Goal: Information Seeking & Learning: Learn about a topic

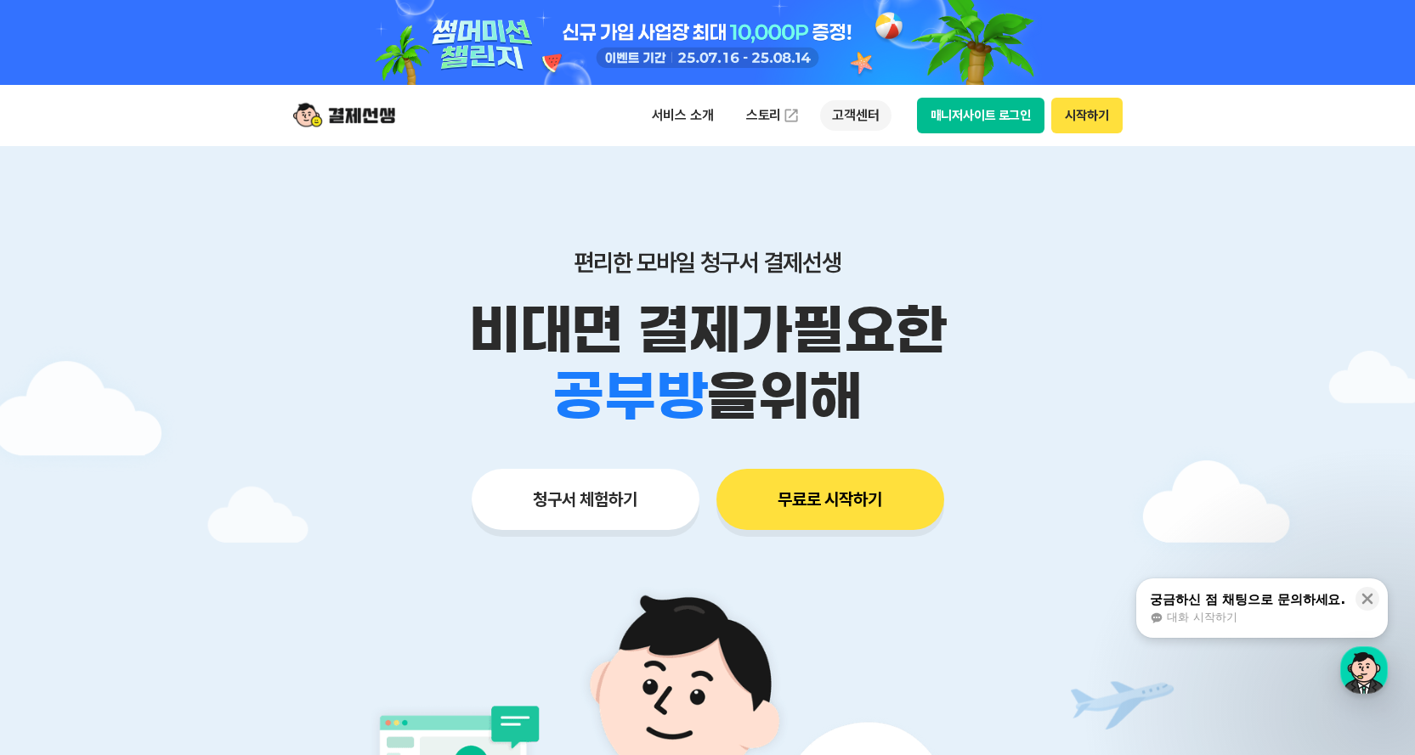
click at [863, 117] on p "고객센터" at bounding box center [855, 115] width 71 height 31
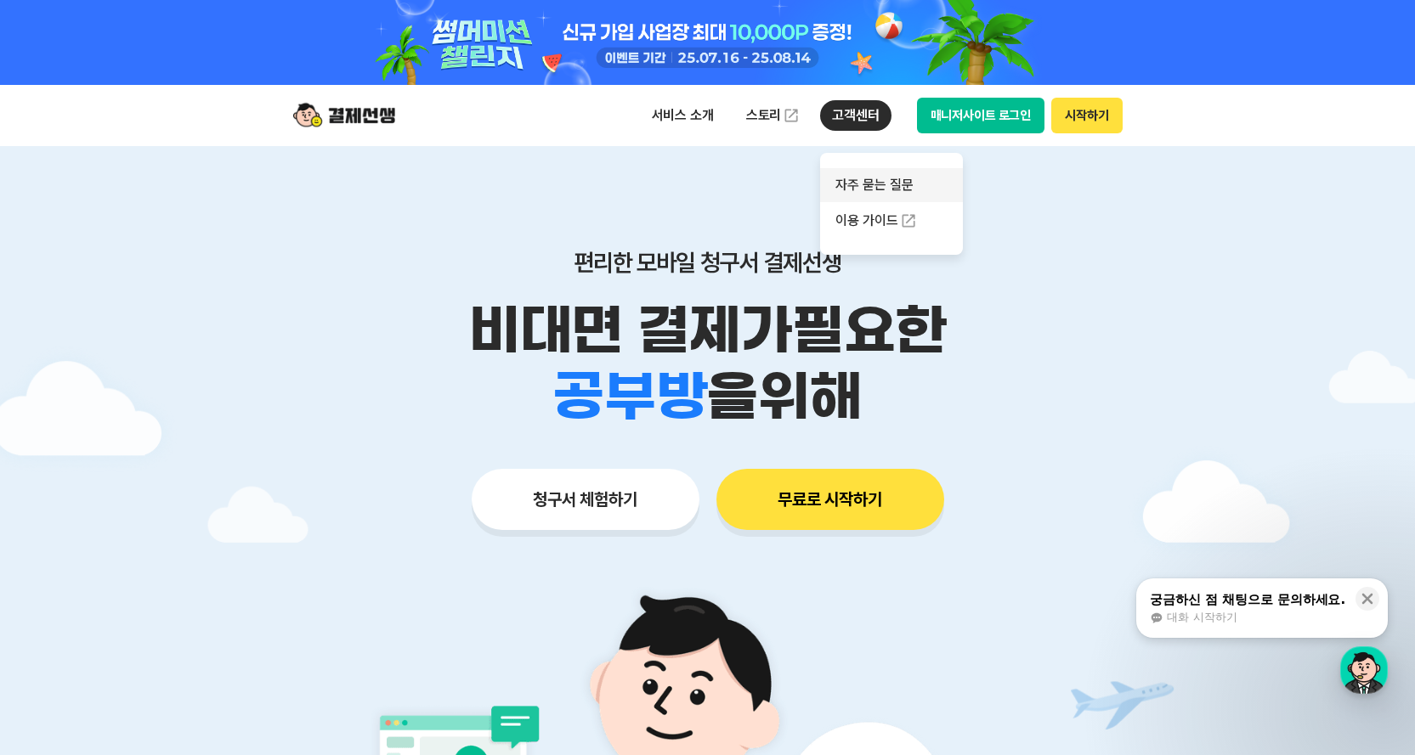
click at [867, 178] on link "자주 묻는 질문" at bounding box center [891, 185] width 143 height 34
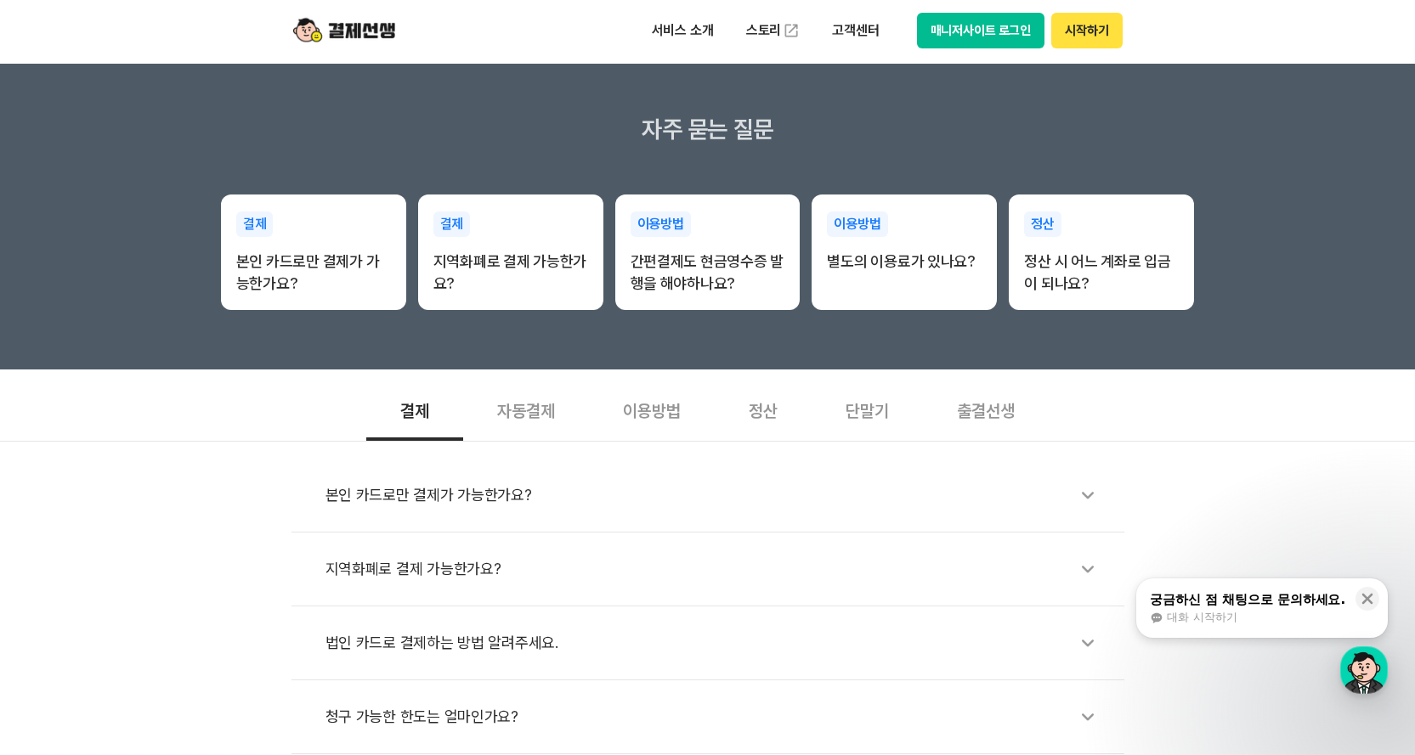
scroll to position [340, 0]
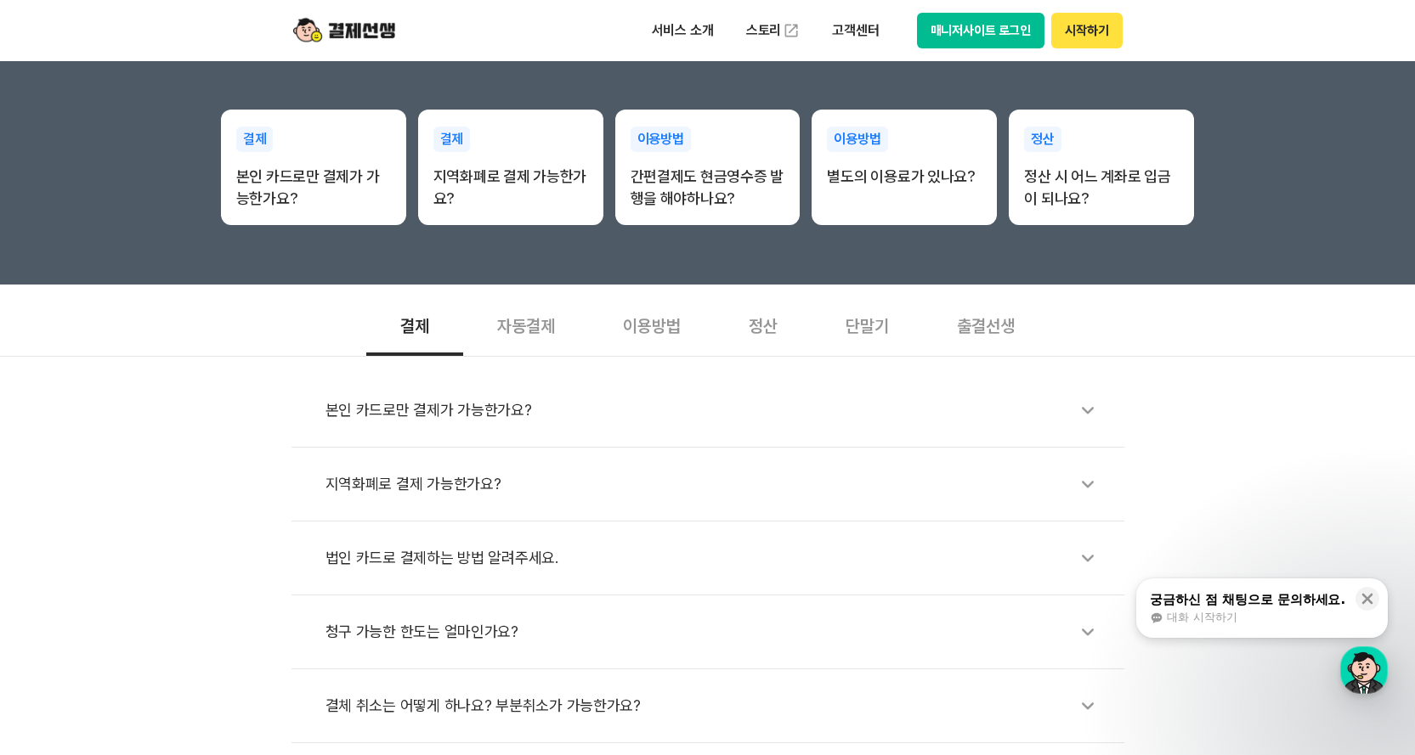
click at [1090, 481] on icon at bounding box center [1087, 484] width 39 height 39
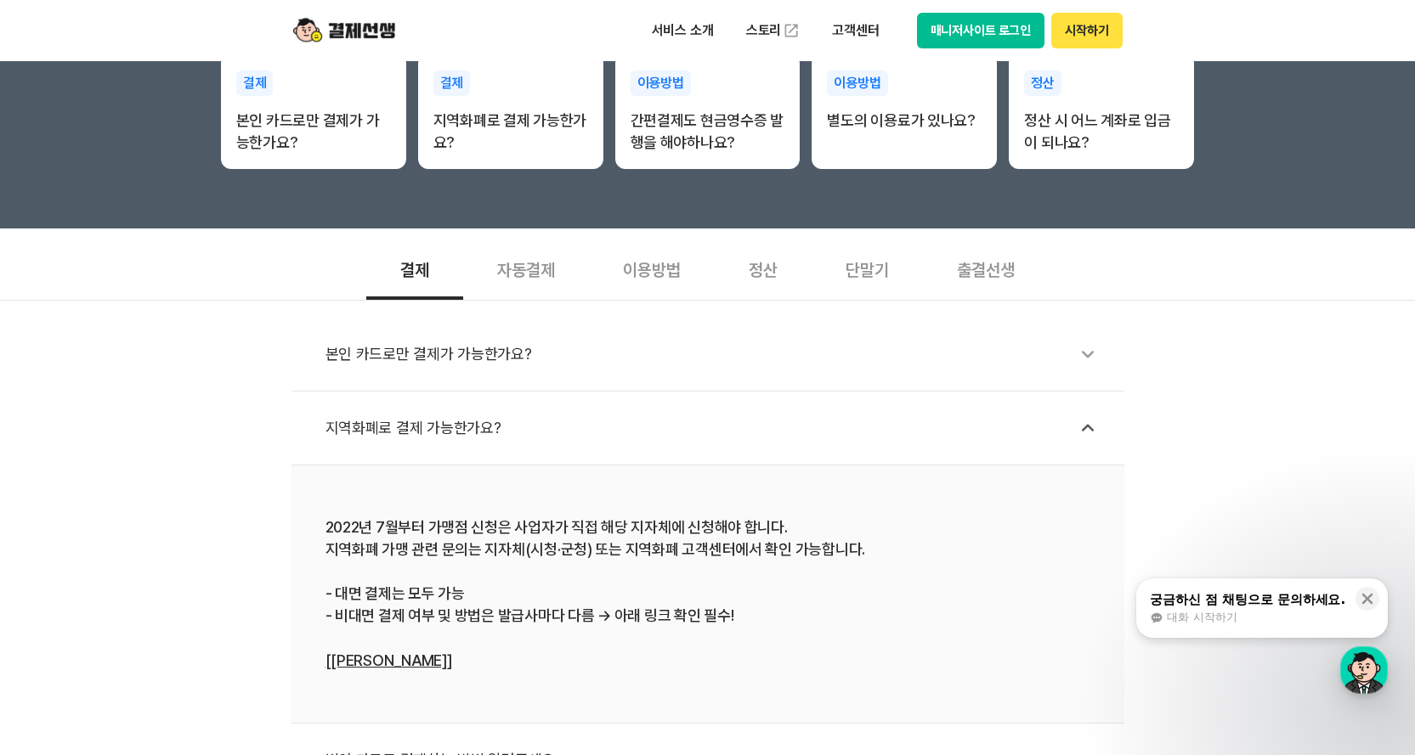
scroll to position [425, 0]
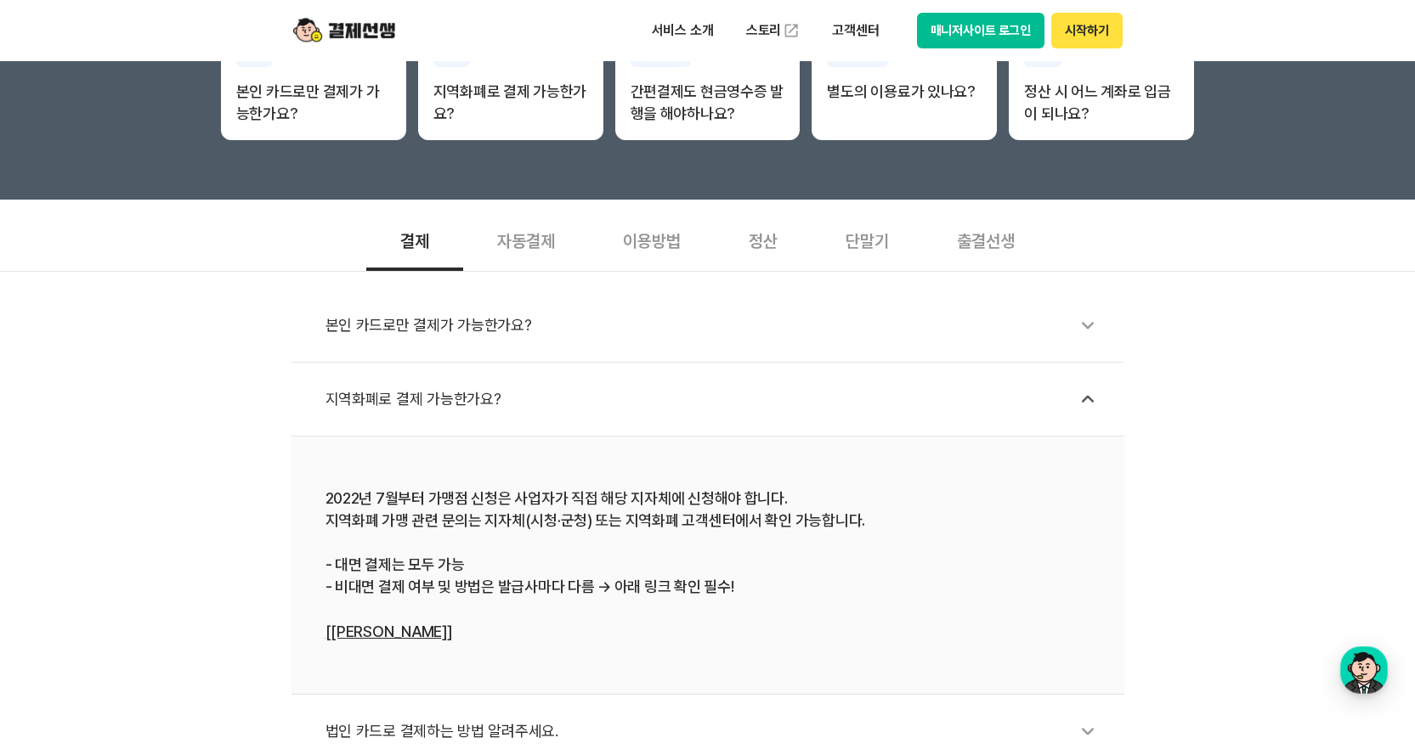
click at [404, 632] on link "[자세히 알아보기]" at bounding box center [388, 632] width 127 height 18
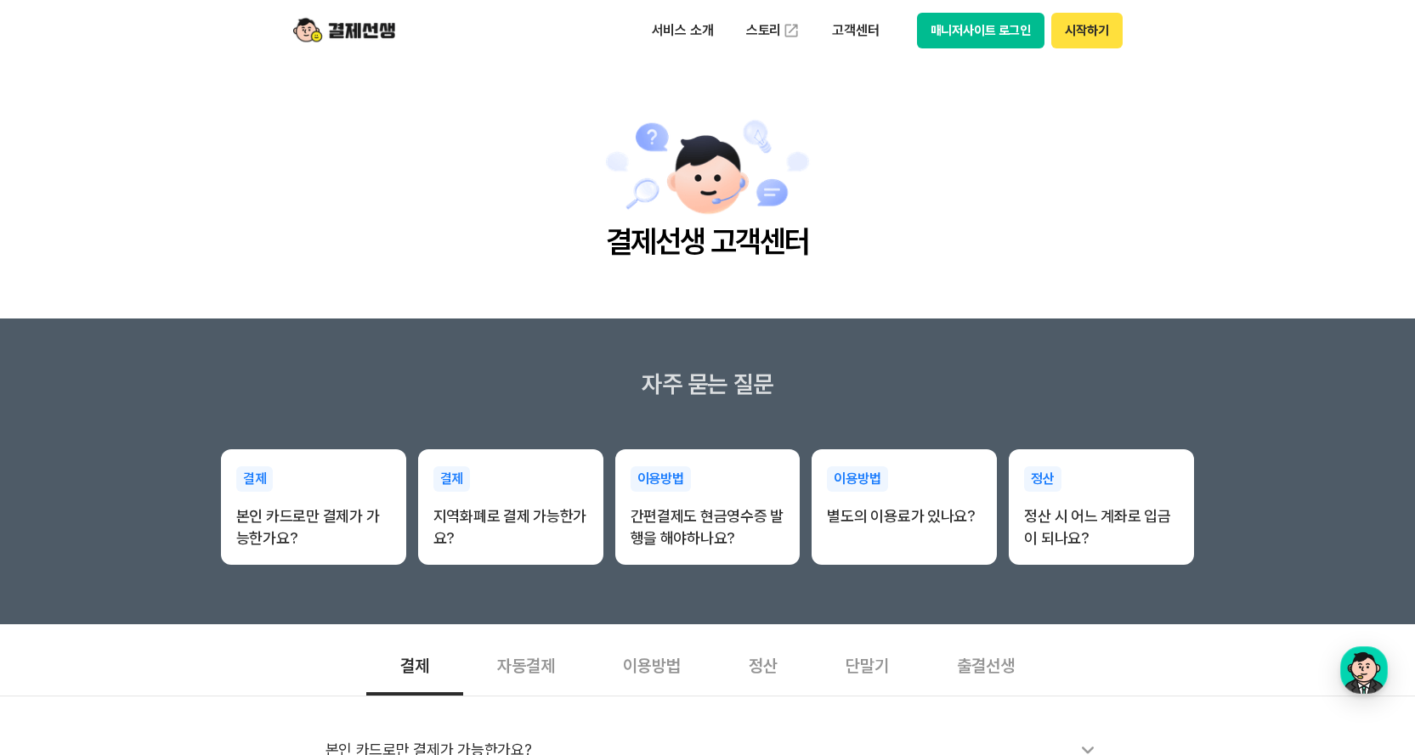
click at [982, 45] on button "매니저사이트 로그인" at bounding box center [981, 31] width 128 height 36
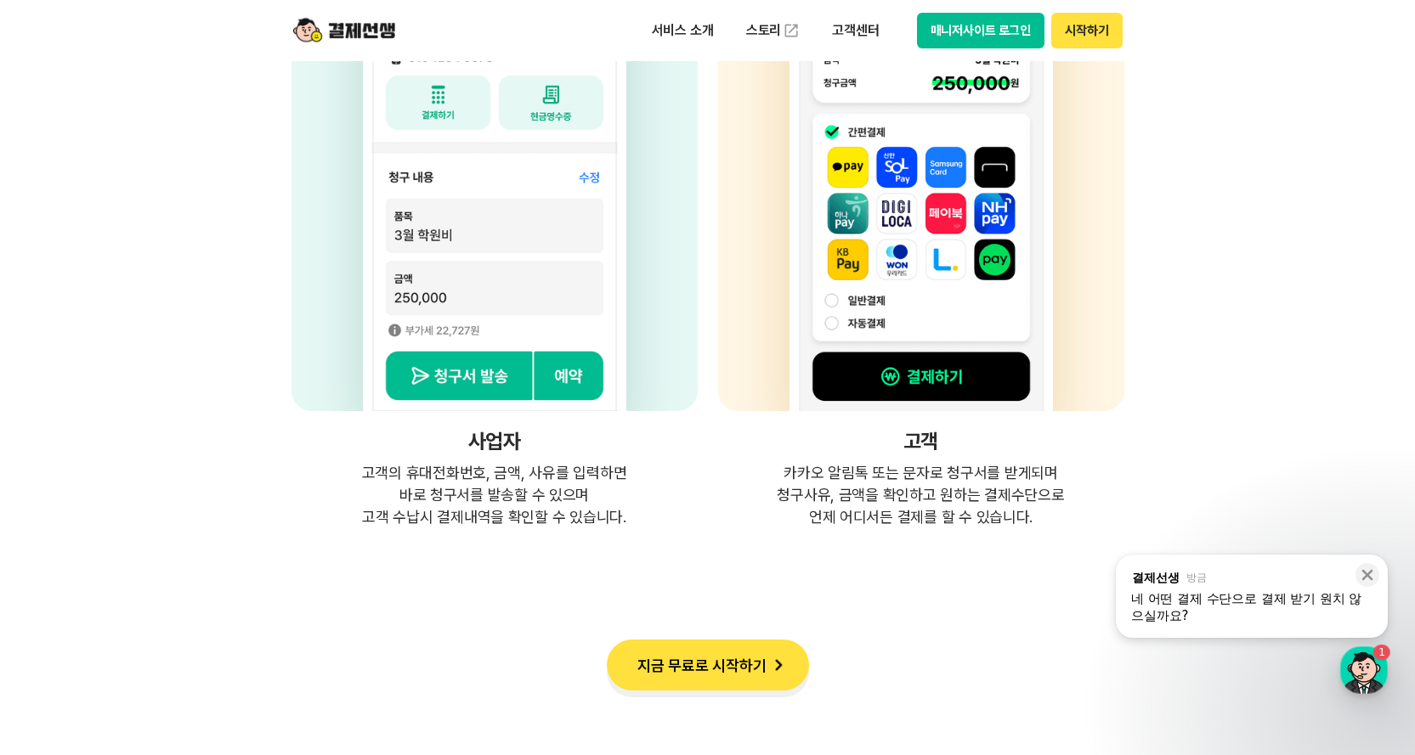
scroll to position [4758, 0]
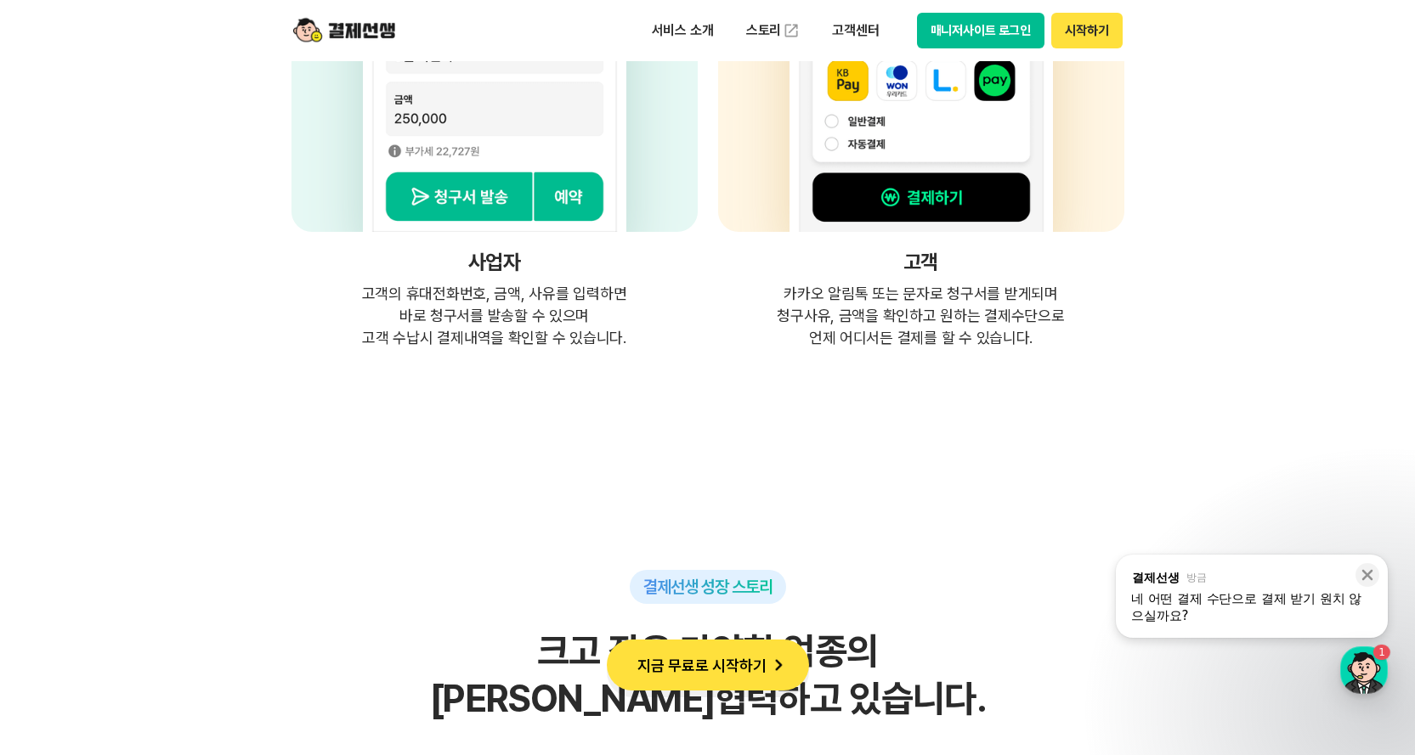
click at [1221, 612] on div "네 어떤 결제 수단으로 결제 받기 원치 않으실까요?" at bounding box center [1251, 607] width 241 height 34
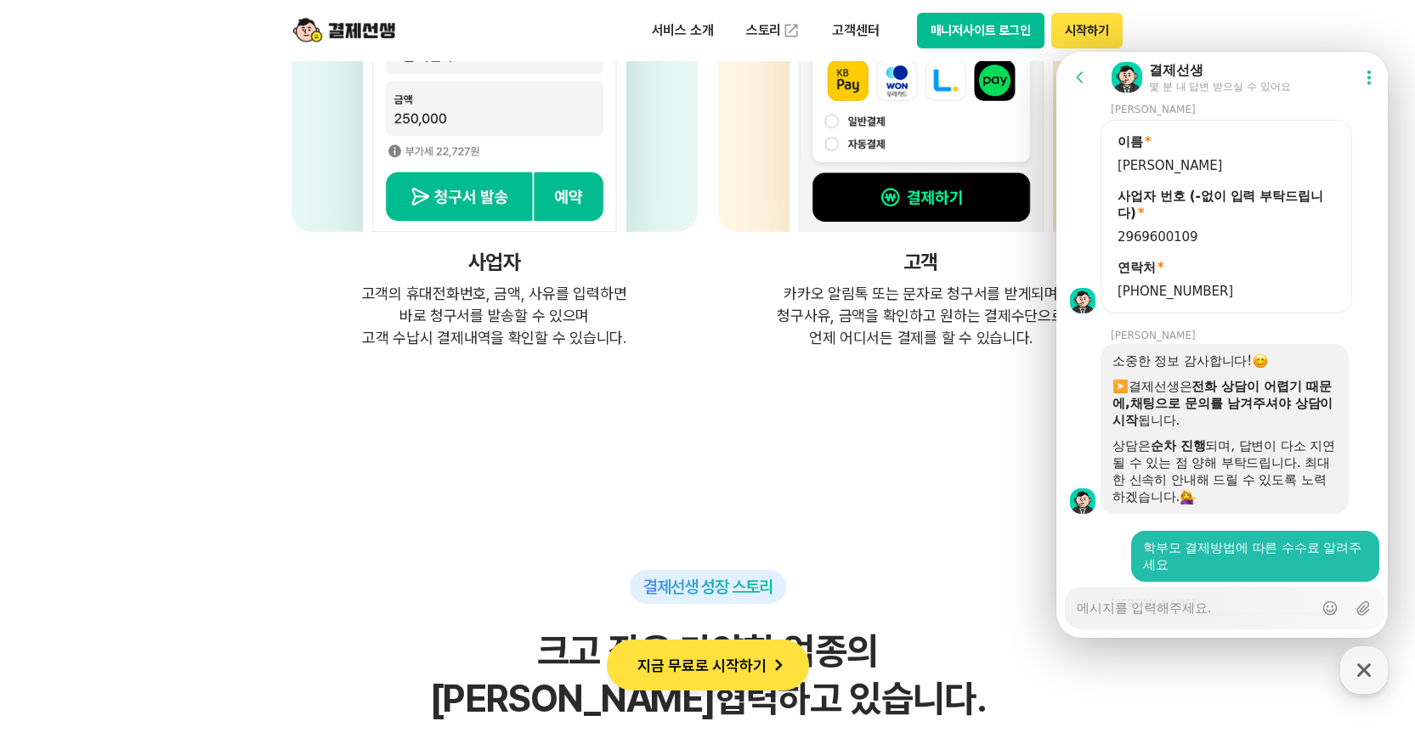
scroll to position [1910, 0]
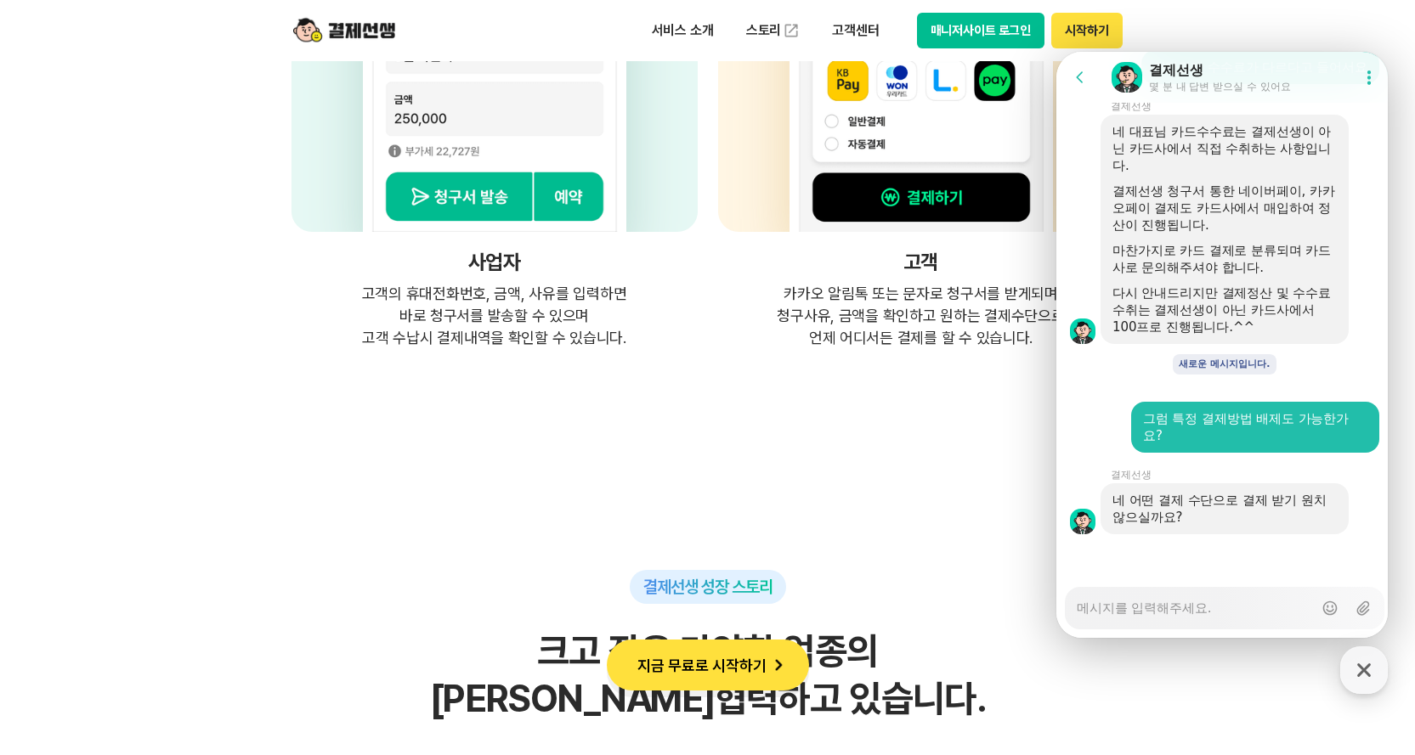
click at [1218, 611] on textarea "Messenger Input Textarea" at bounding box center [1194, 602] width 236 height 29
type textarea "x"
type textarea "ㅇ"
type textarea "x"
type textarea "아"
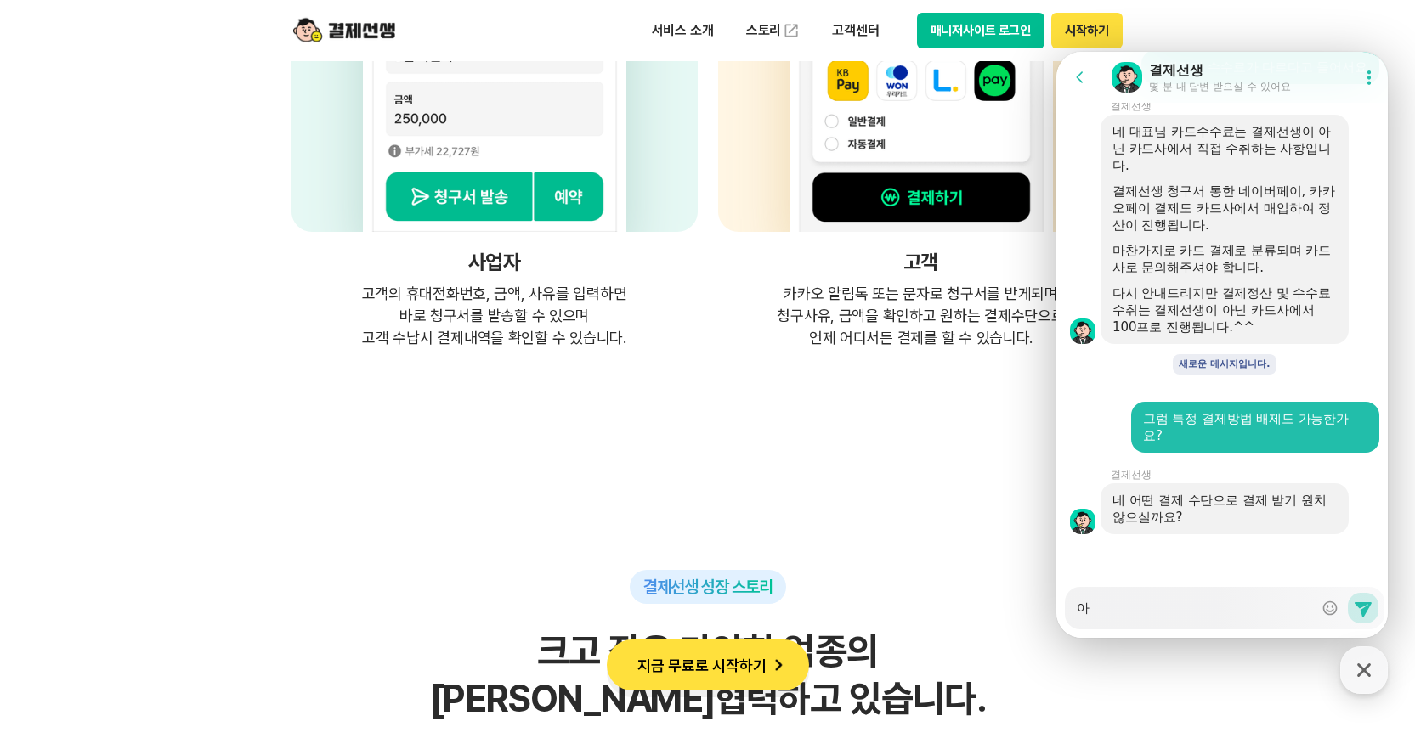
type textarea "x"
type textarea "안"
type textarea "x"
type textarea "아니"
type textarea "x"
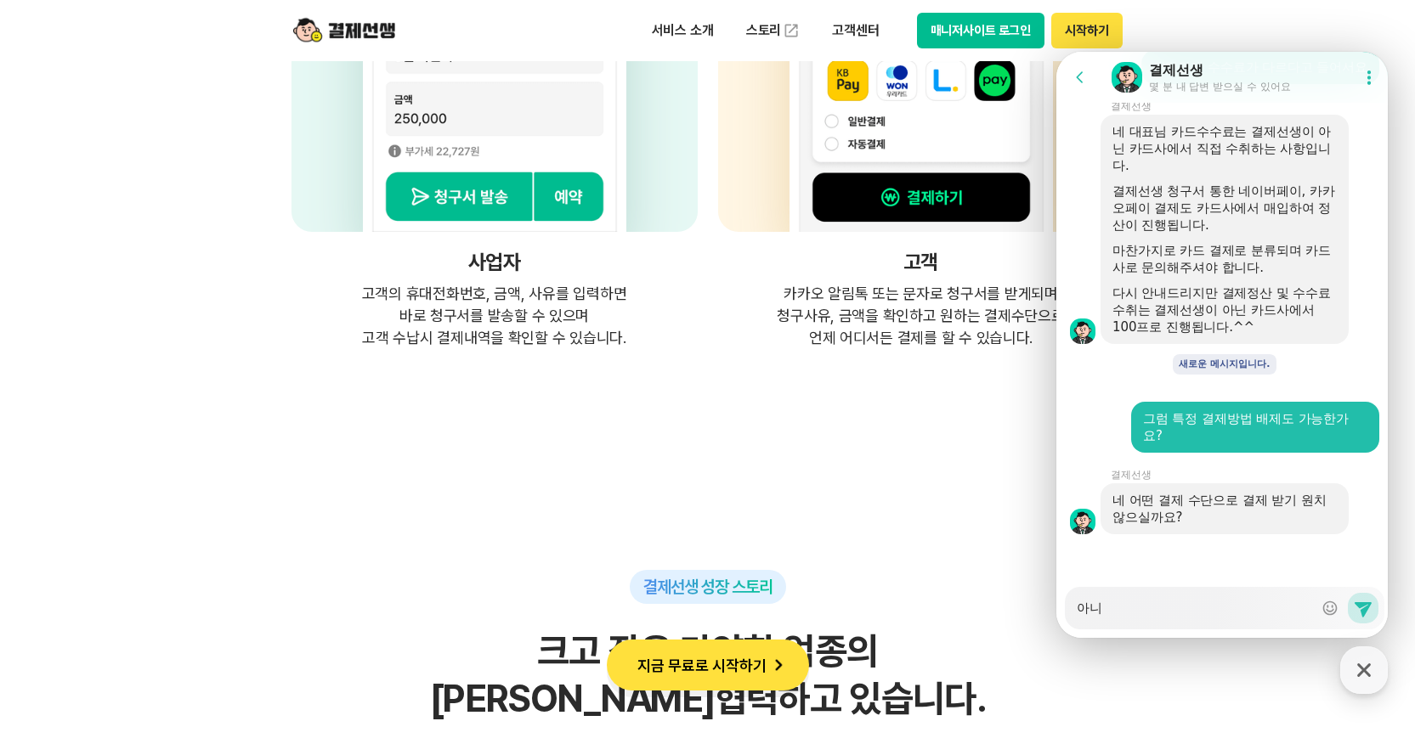
type textarea "아님"
type textarea "x"
type textarea "아니"
type textarea "x"
type textarea "아ㄴ"
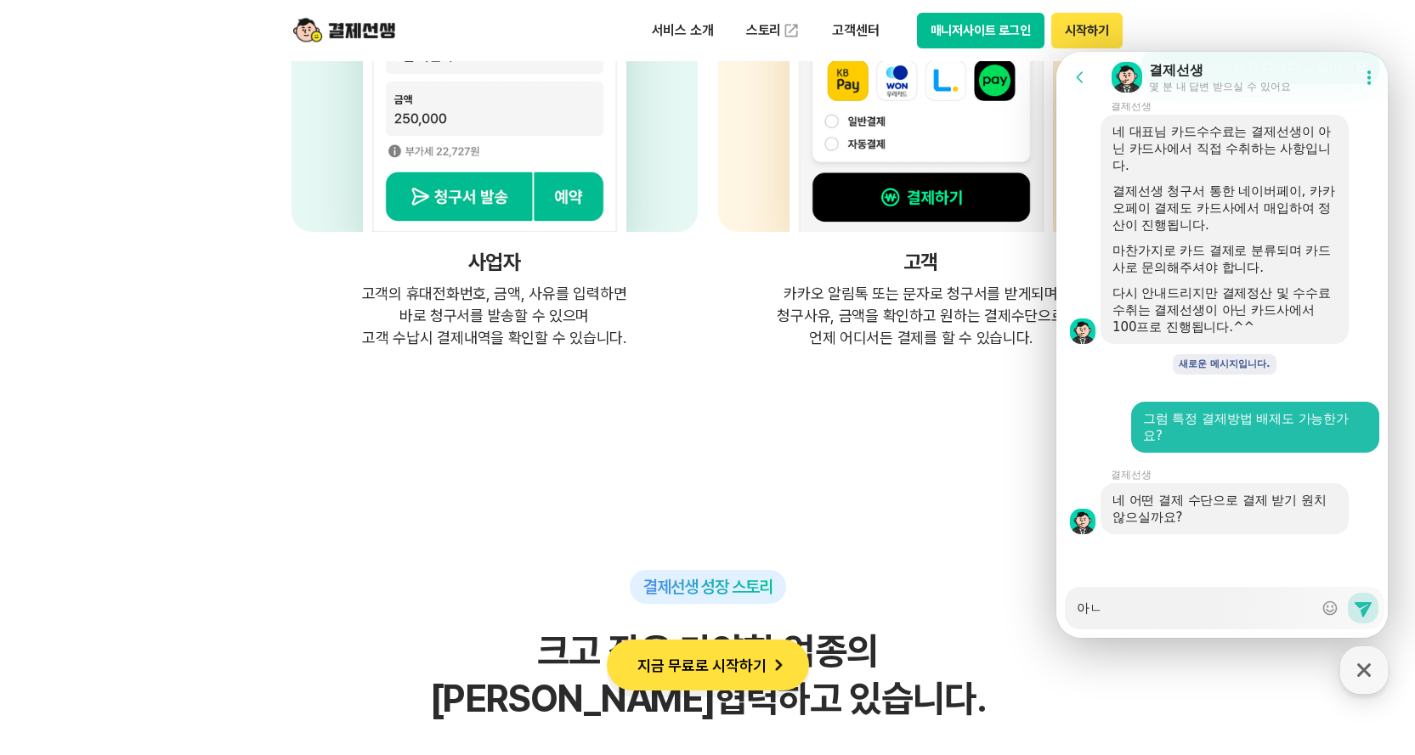
type textarea "x"
type textarea "아"
type textarea "x"
type textarea "ㅇ"
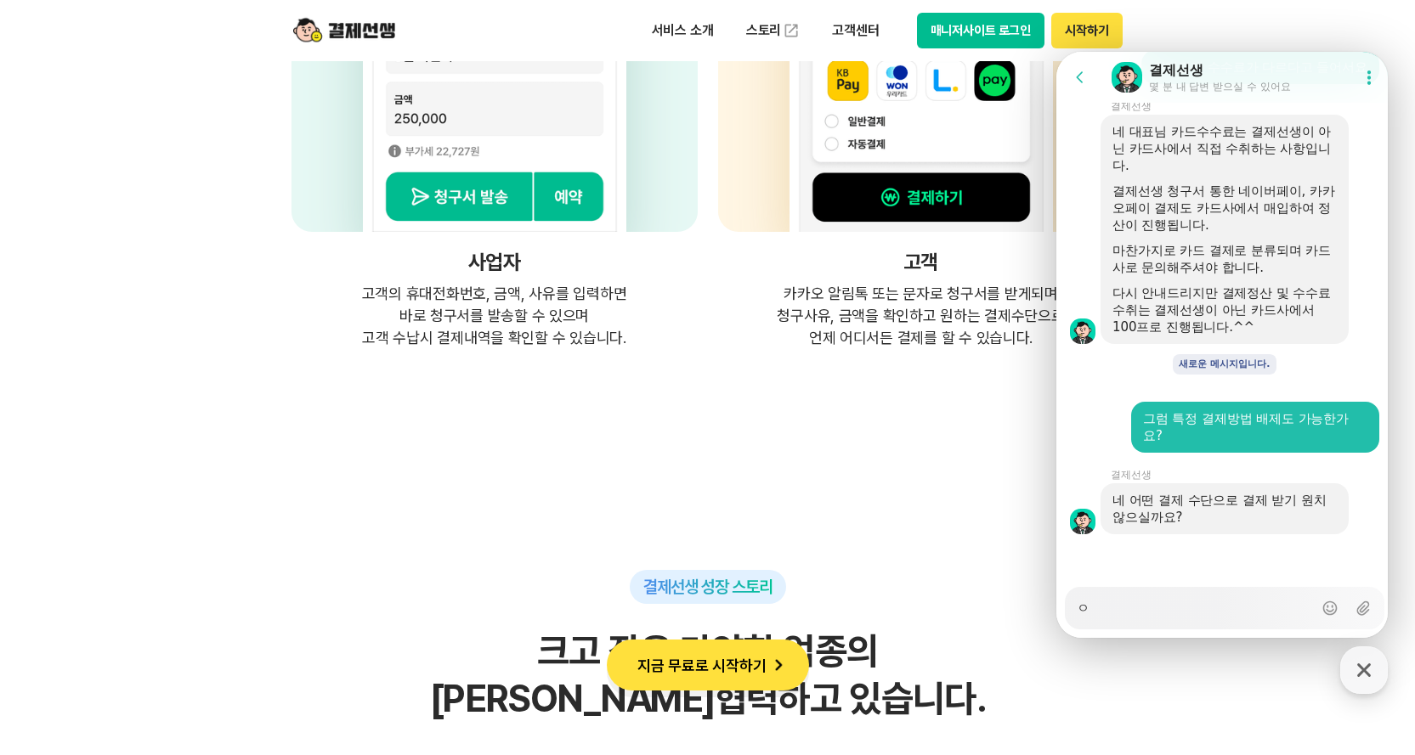
type textarea "x"
type textarea "아"
type textarea "x"
type textarea "알"
type textarea "x"
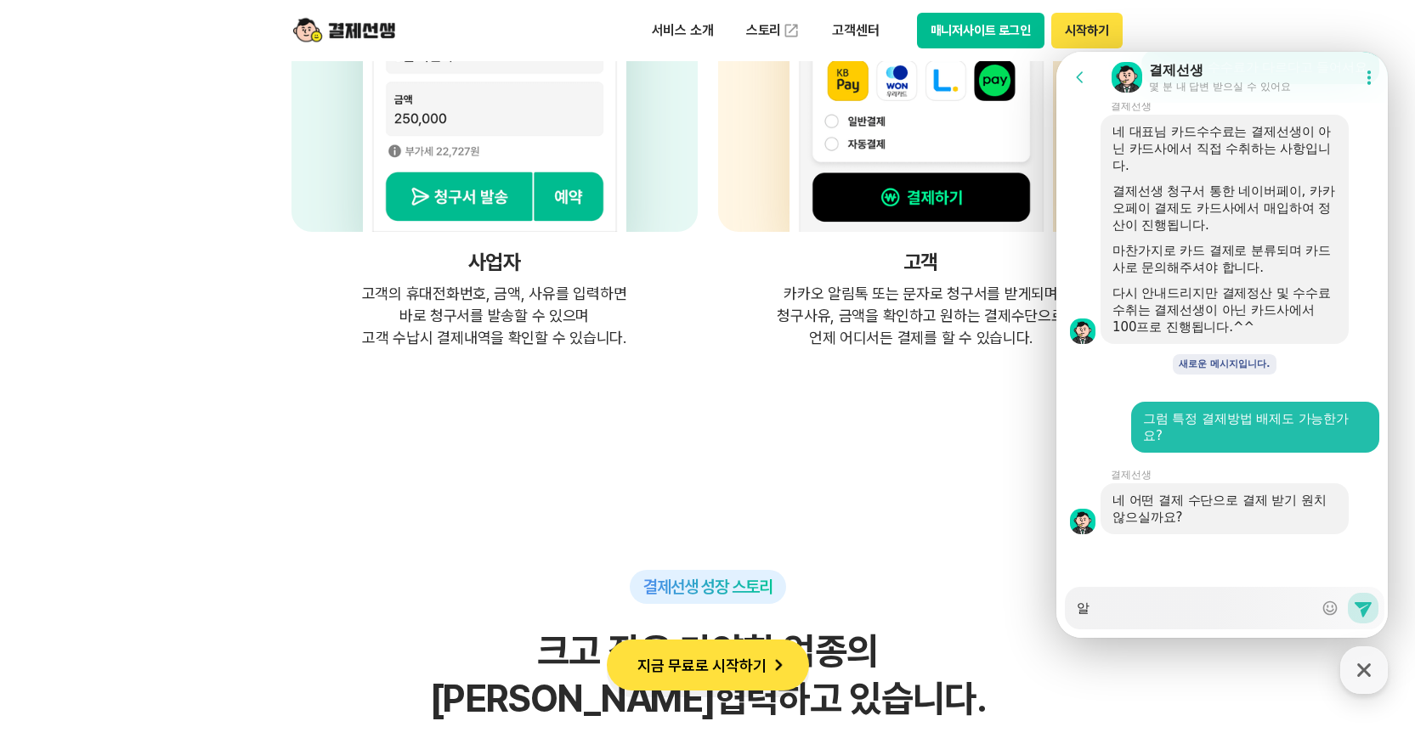
type textarea "알ㅇ"
type textarea "x"
type textarea "알아"
type textarea "x"
type textarea "알압"
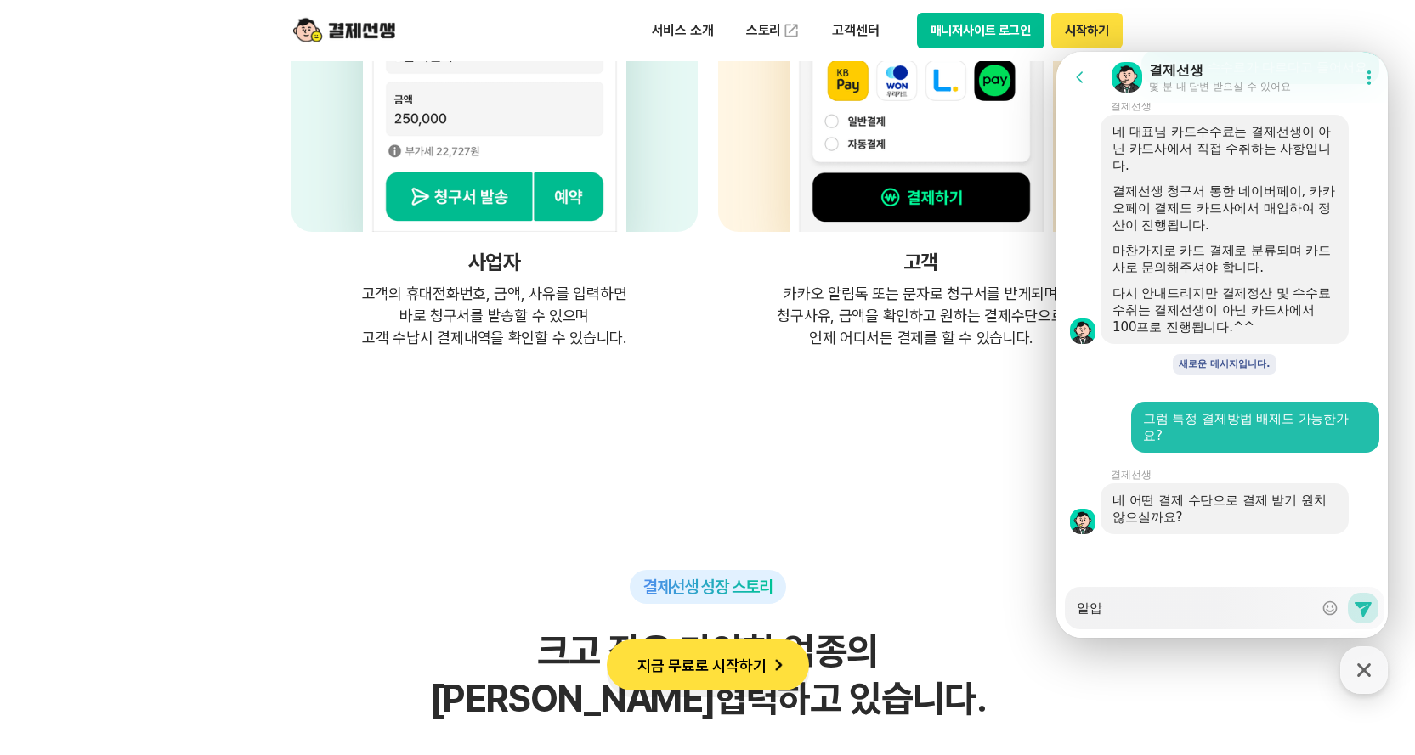
type textarea "x"
type textarea "알아보"
type textarea "x"
type textarea "알아복"
type textarea "x"
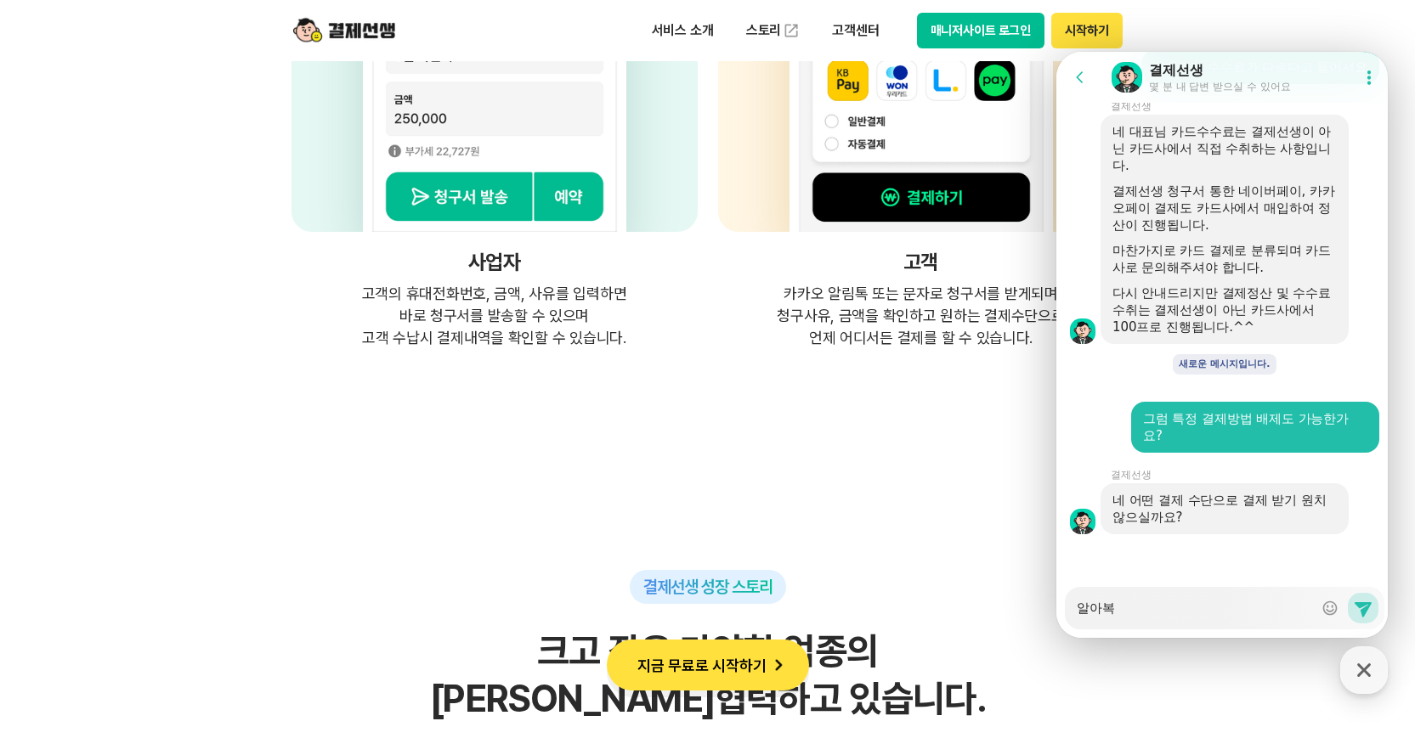
type textarea "알아보고"
type textarea "x"
type textarea "알아보고"
type textarea "x"
type textarea "알아보고 ㅅ"
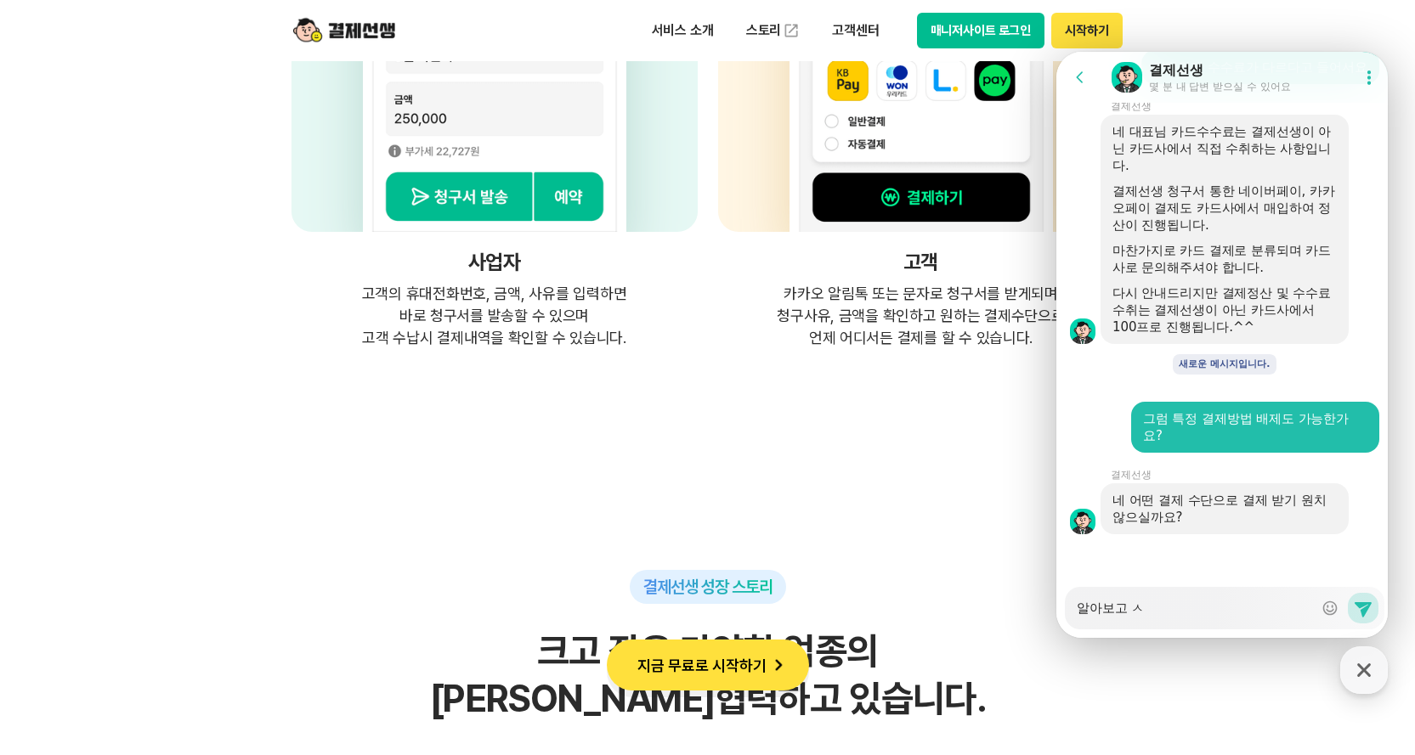
type textarea "x"
type textarea "알아보고 수"
type textarea "x"
type textarea "알아보고 숫"
type textarea "x"
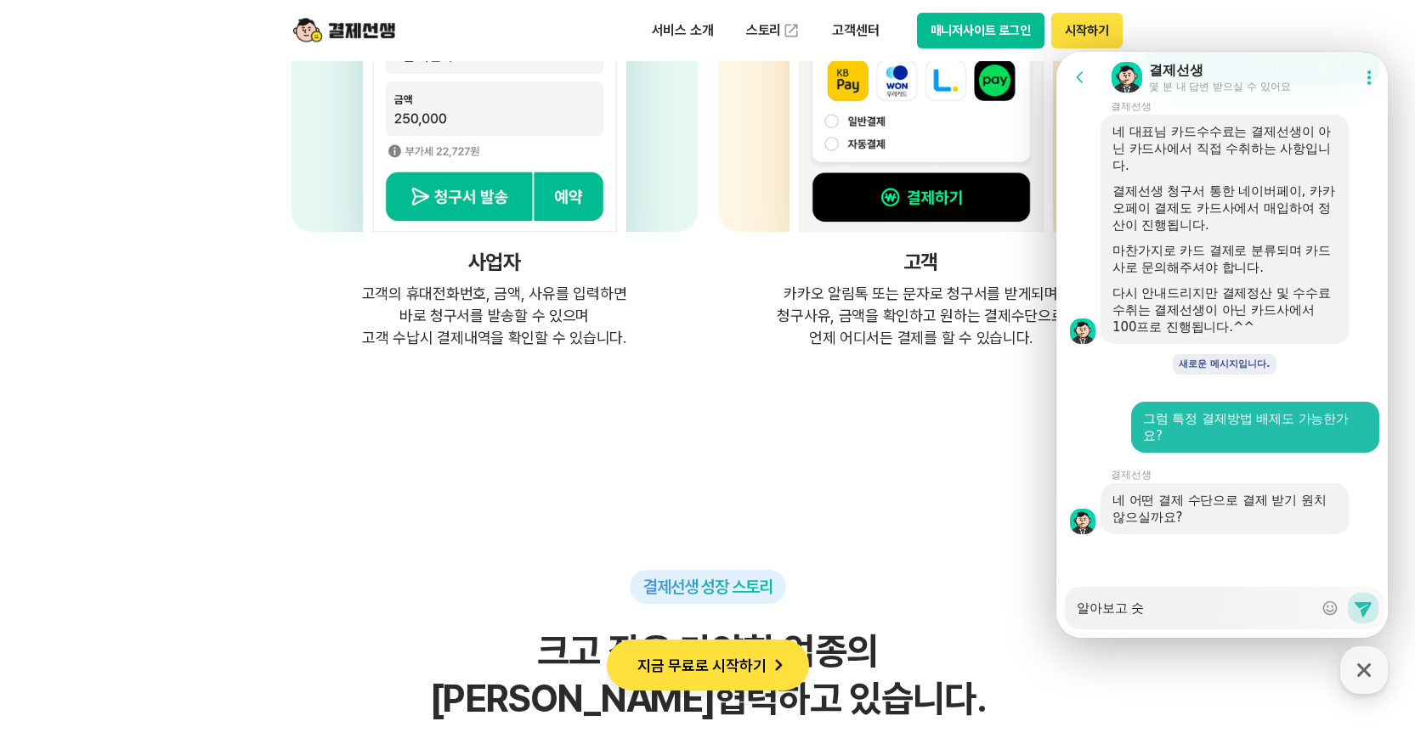
type textarea "알아보고 수수"
type textarea "x"
type textarea "알아보고 수술"
type textarea "x"
type textarea "알아보고 수수료"
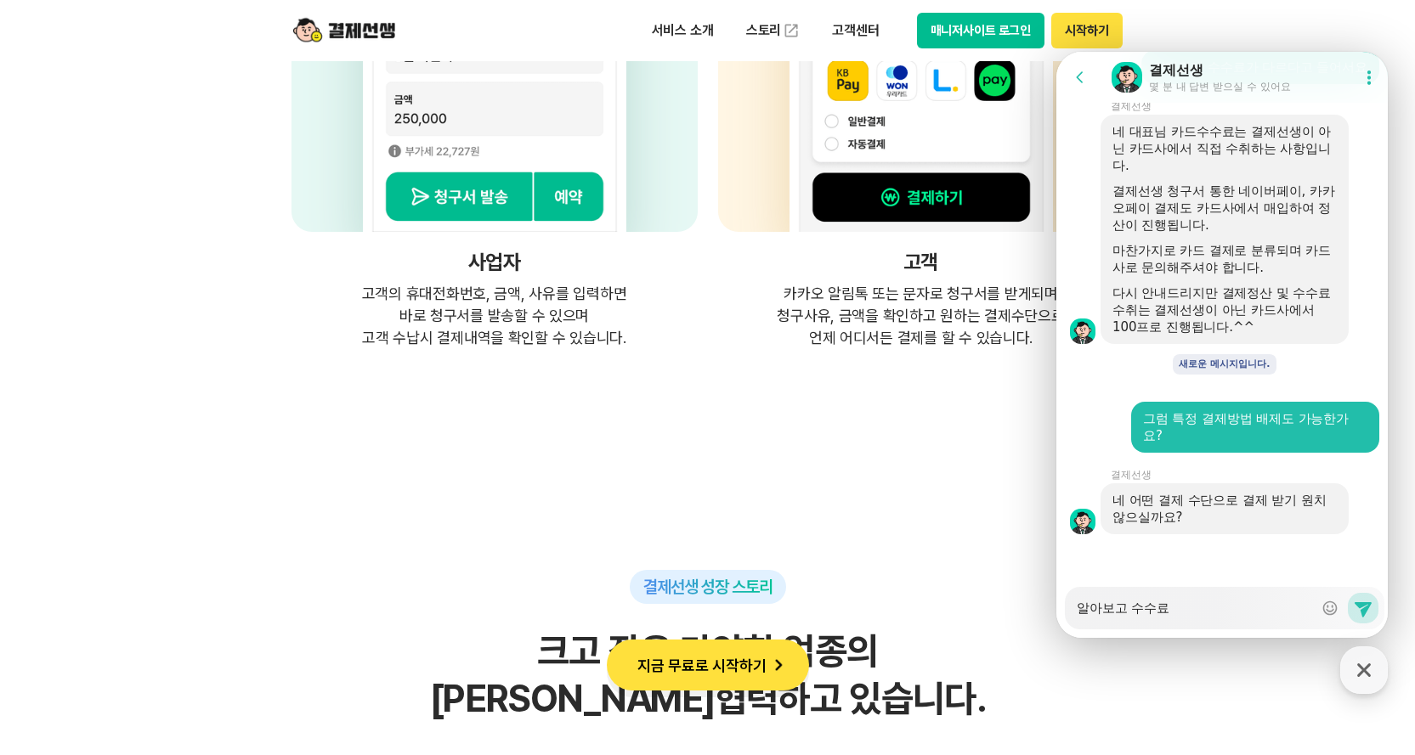
type textarea "x"
type textarea "알아보고 수수룍"
type textarea "x"
type textarea "알아보고 수수료가"
type textarea "x"
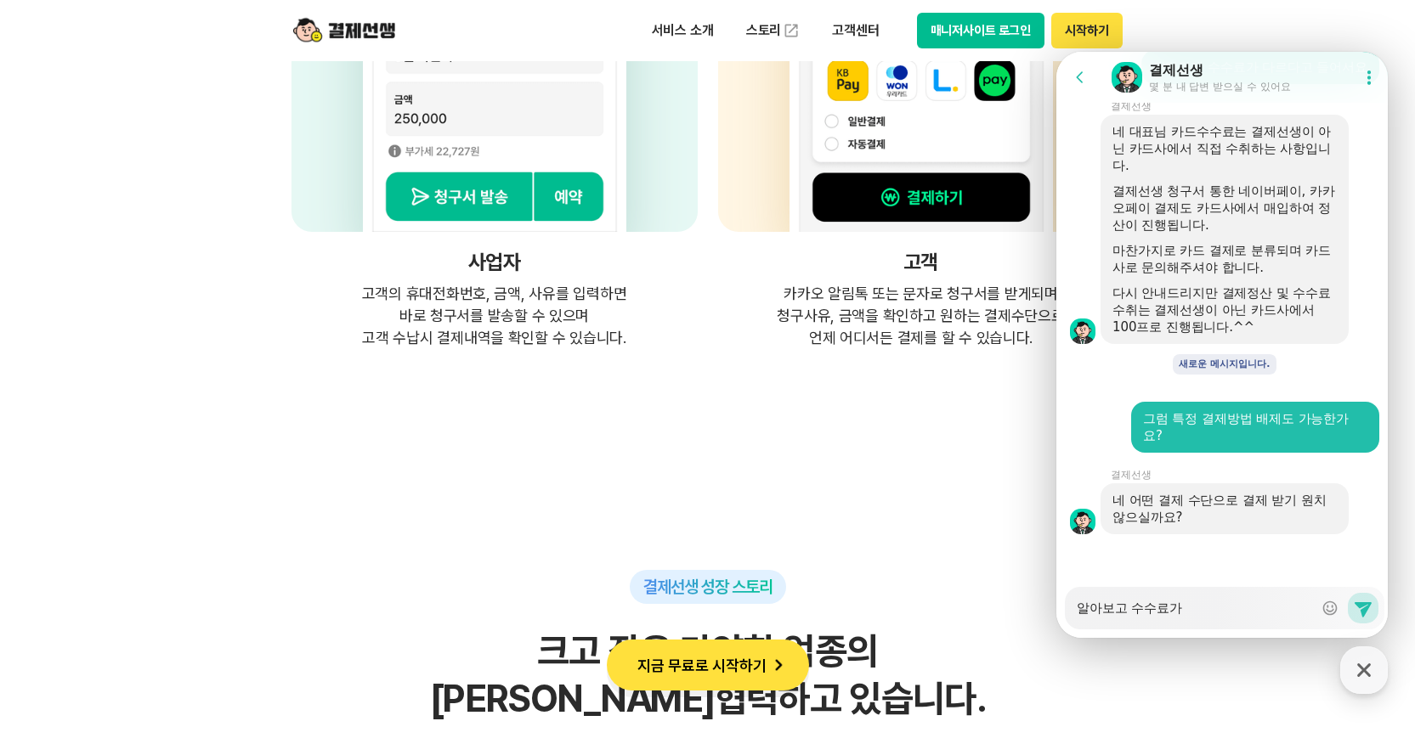
type textarea "알아보고 수수료가"
type textarea "x"
type textarea "알아보고 수수료가"
type textarea "x"
type textarea "알아보고 수수료"
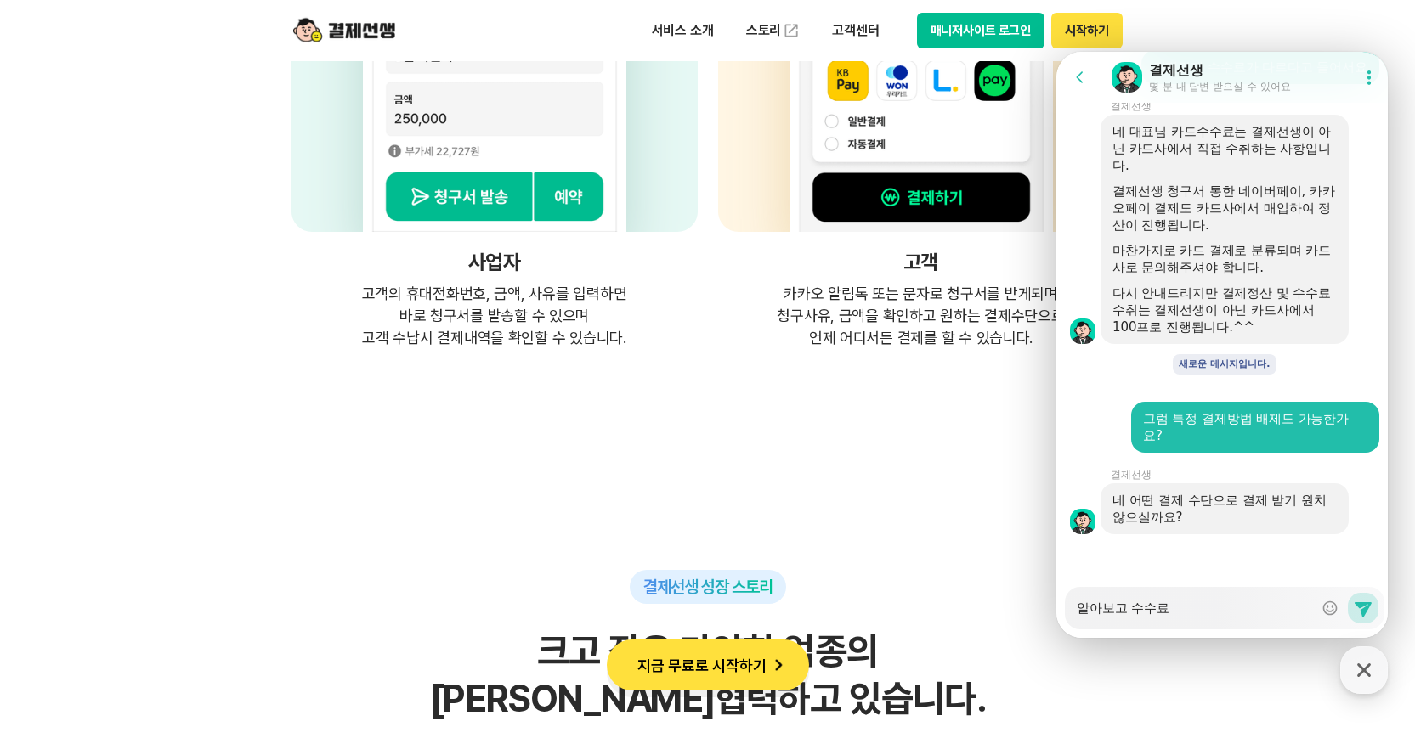
type textarea "x"
type textarea "알아보고 수수"
type textarea "x"
type textarea "알아보고 수"
type textarea "x"
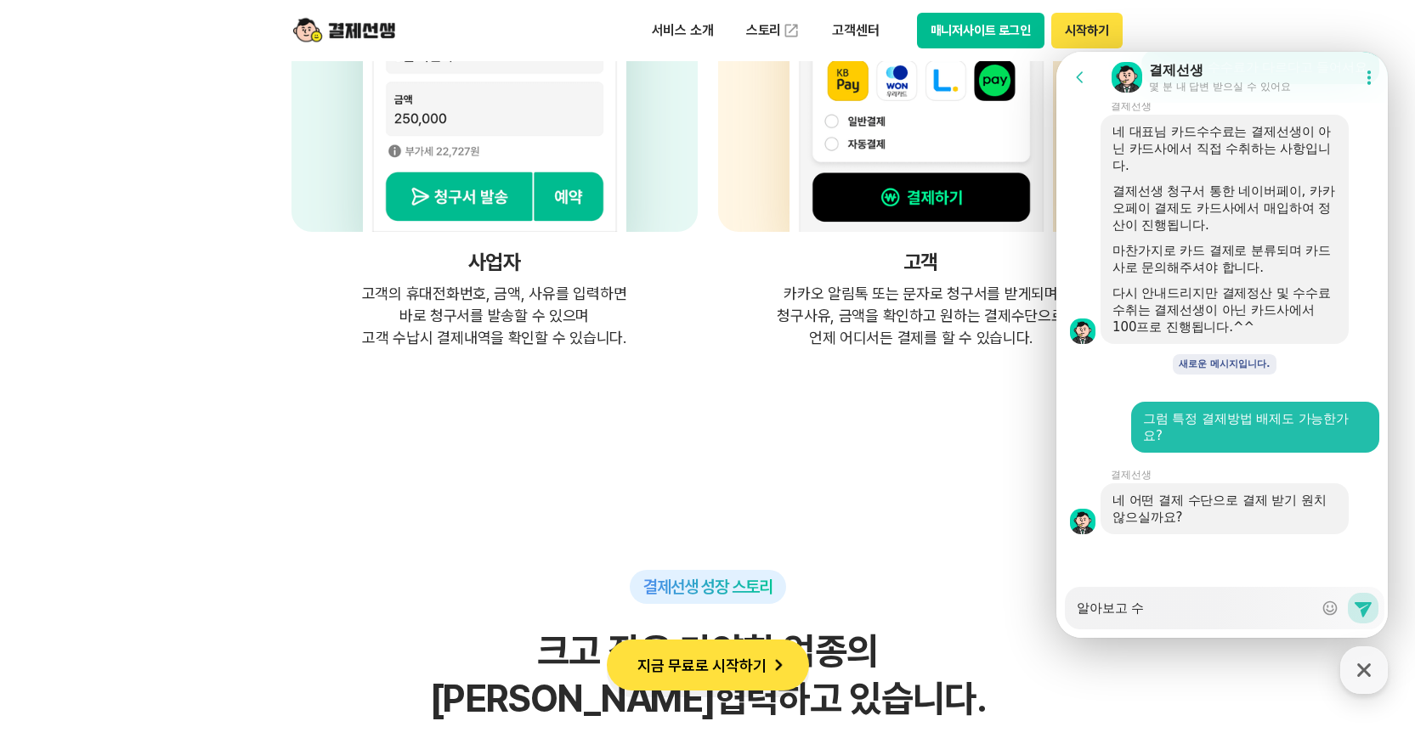
type textarea "알아보고"
type textarea "x"
type textarea "알아보고"
type textarea "x"
type textarea "알아보"
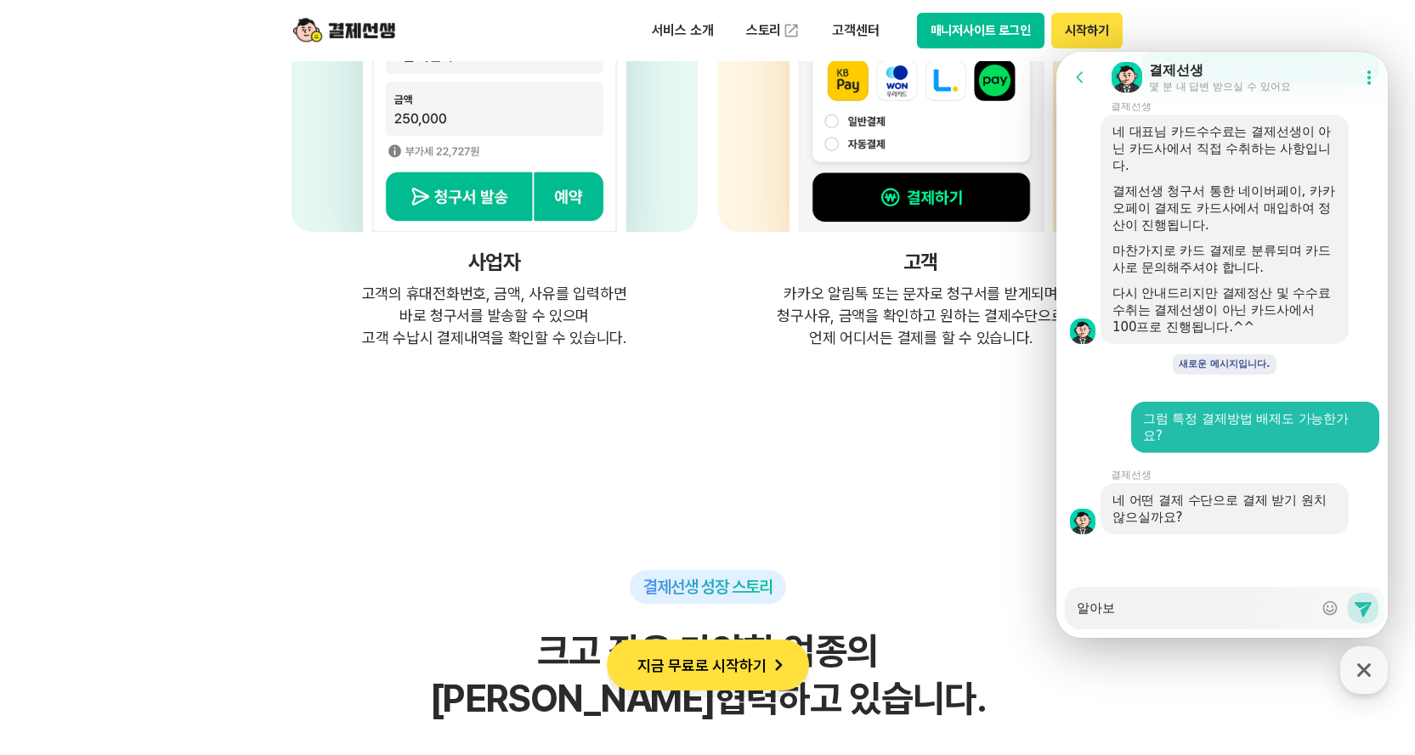
type textarea "x"
type textarea "알아"
type textarea "x"
type textarea "알"
type textarea "x"
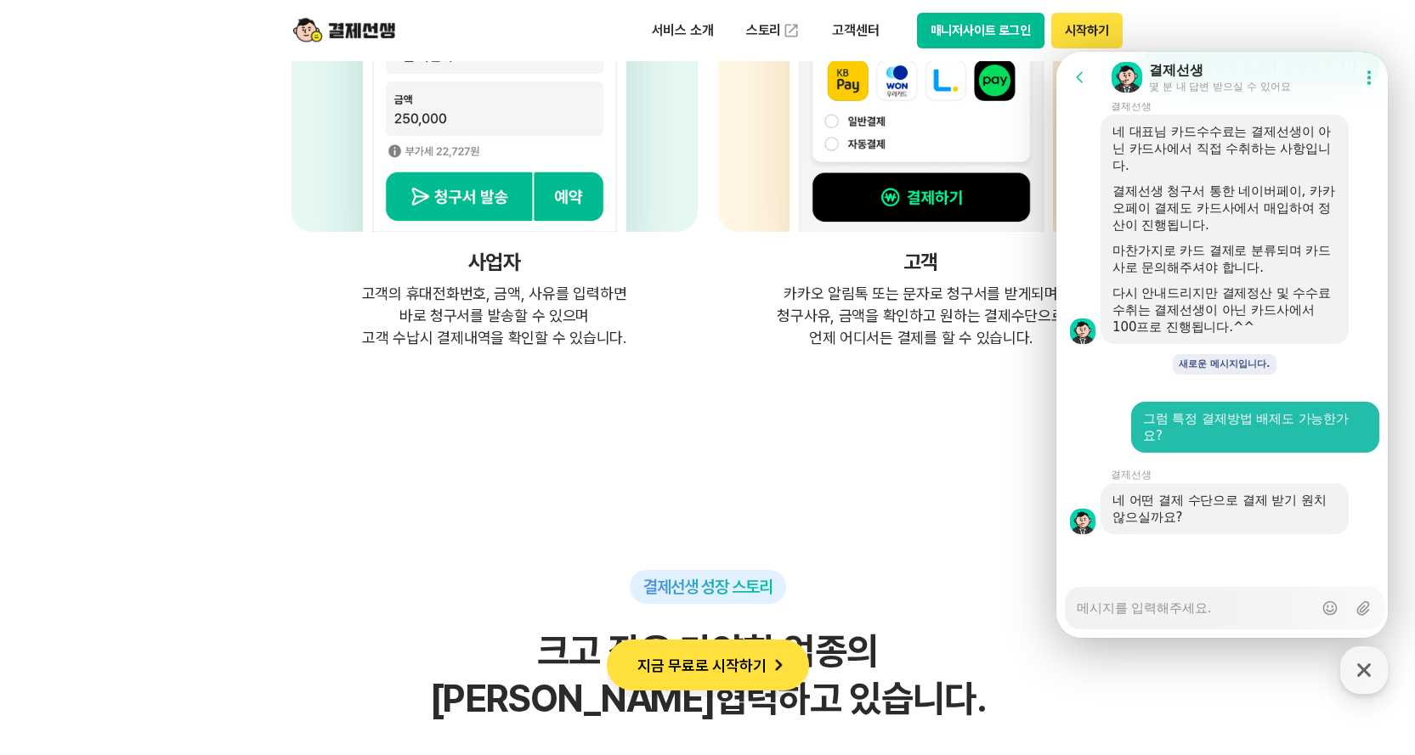
type textarea "x"
type textarea "ㄴ"
type textarea "x"
type textarea "네"
type textarea "x"
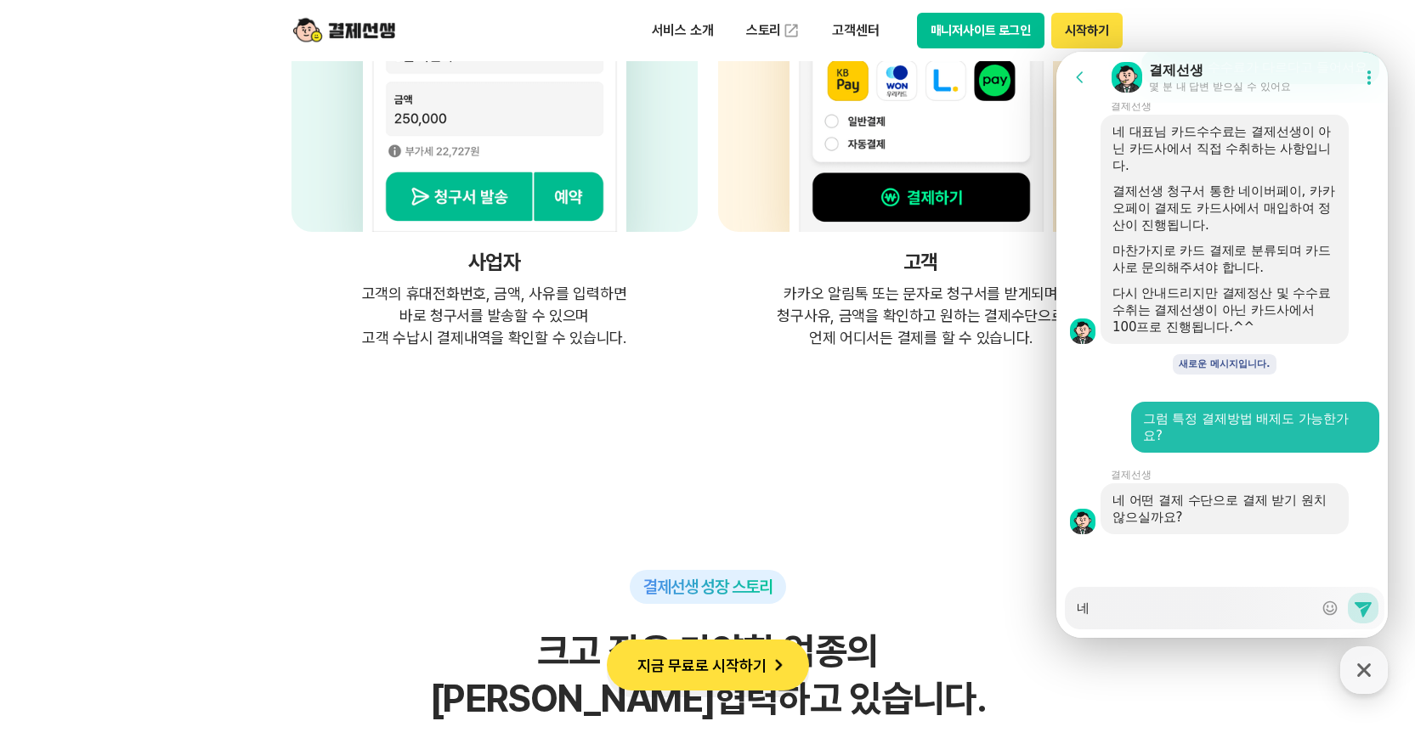
type textarea "네"
type textarea "x"
type textarea "네 ㅇ"
type textarea "x"
type textarea "네 아"
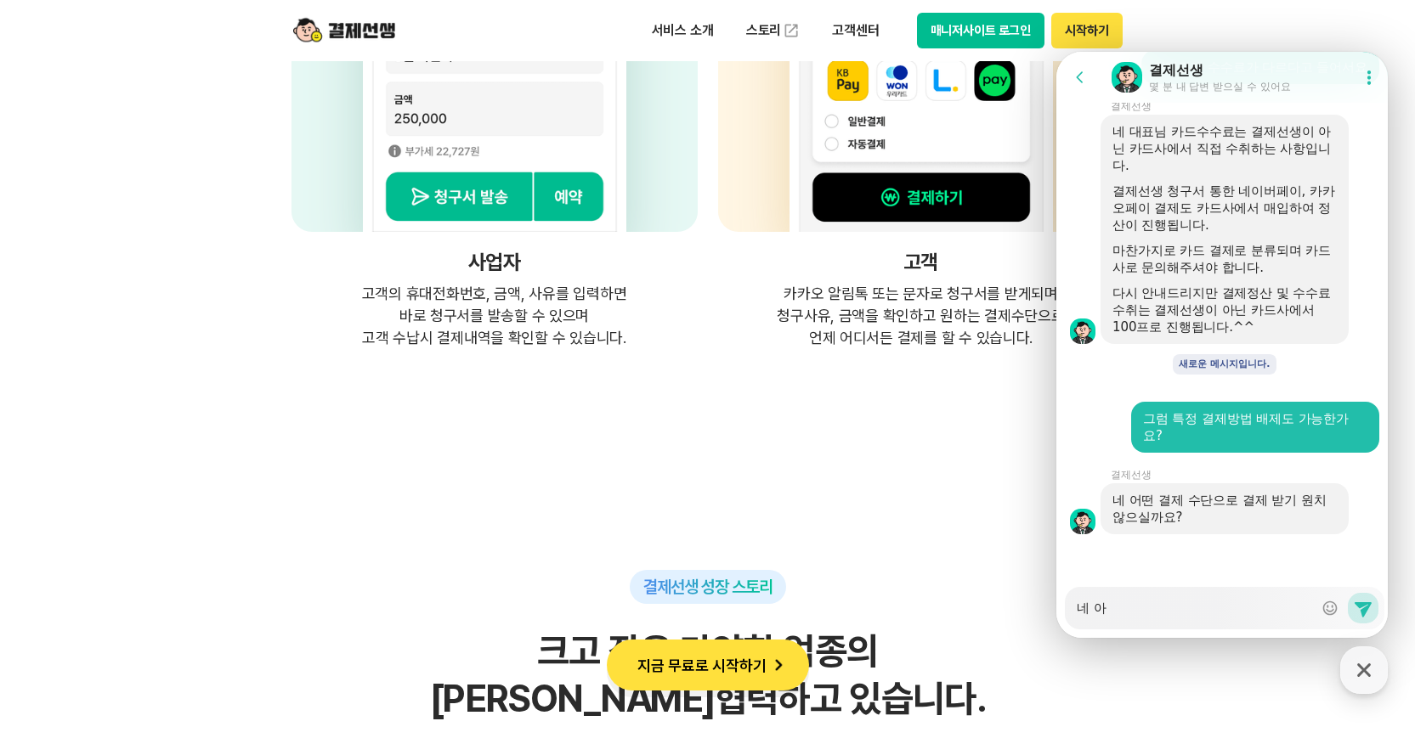
type textarea "x"
type textarea "네 안"
type textarea "x"
type textarea "네 아니"
type textarea "x"
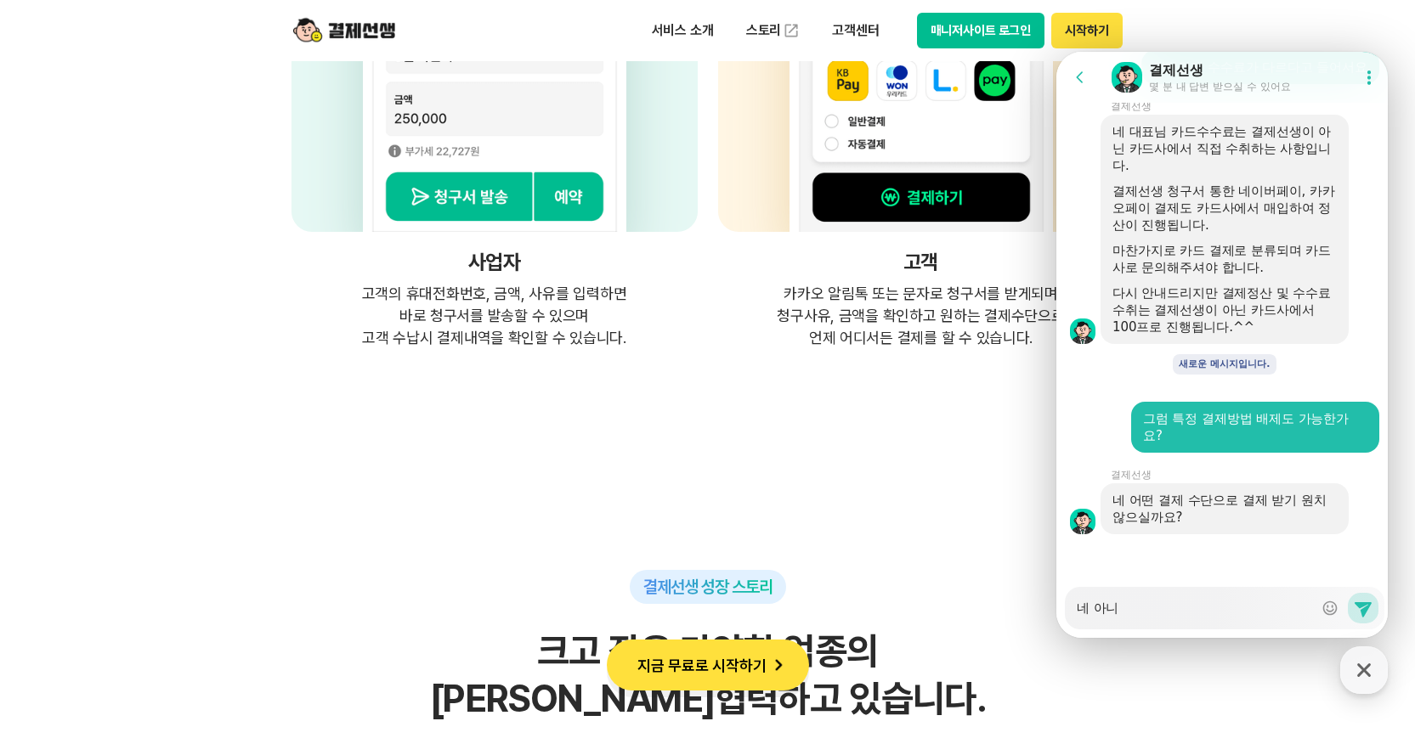
type textarea "네 아닙"
type textarea "x"
type textarea "네 아니비"
type textarea "x"
type textarea "네 아니빈"
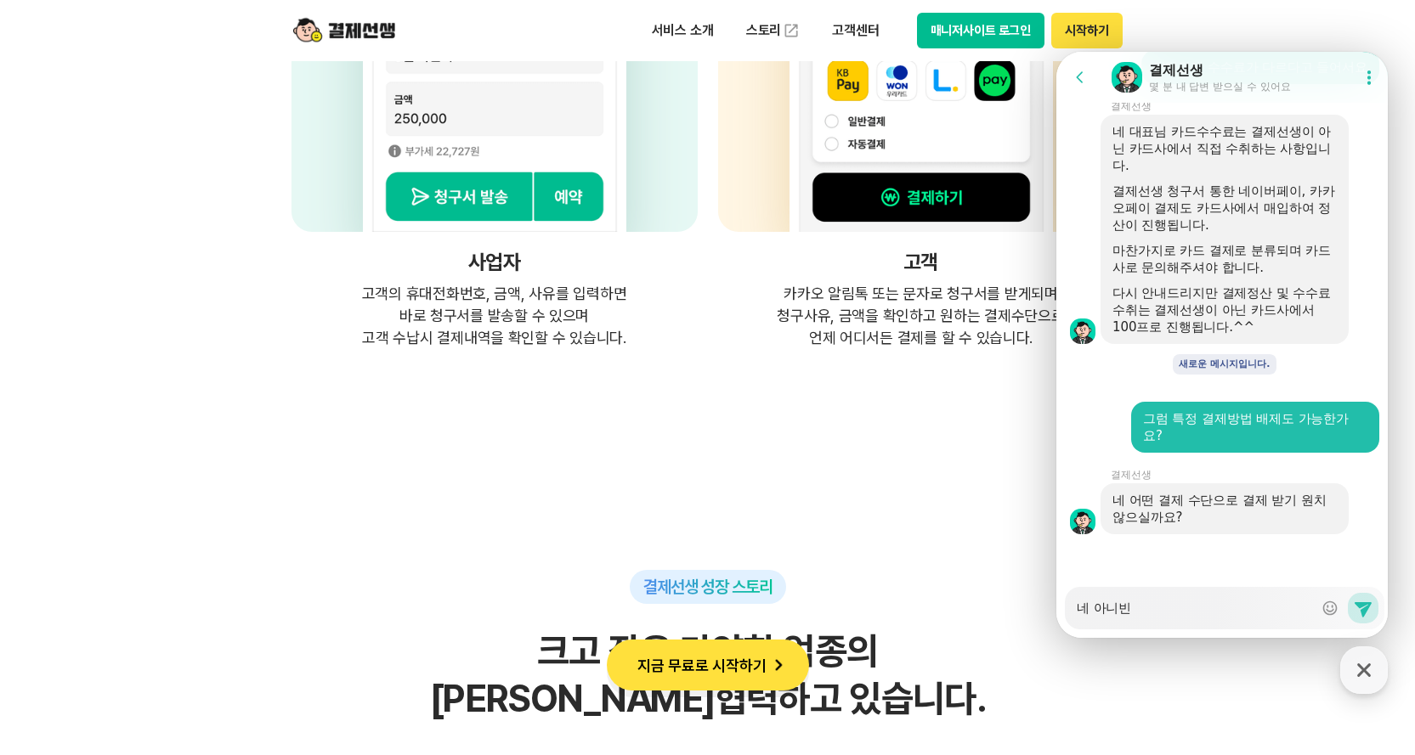
type textarea "x"
type textarea "네 아니빈ㄷ"
type textarea "x"
type textarea "네 아니빈다"
type textarea "x"
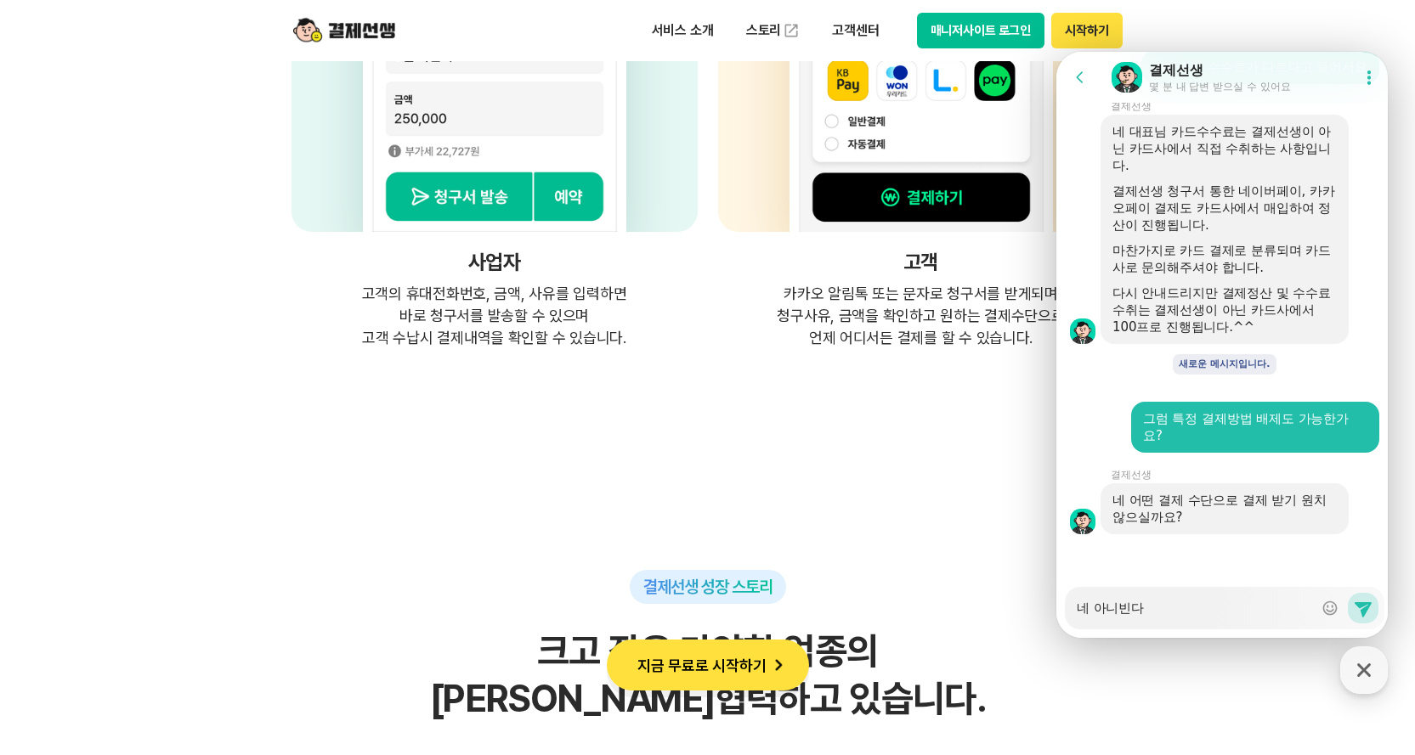
type textarea "네 아니빈다."
type textarea "x"
type textarea "네 아니빈다"
type textarea "x"
type textarea "네 아니빈"
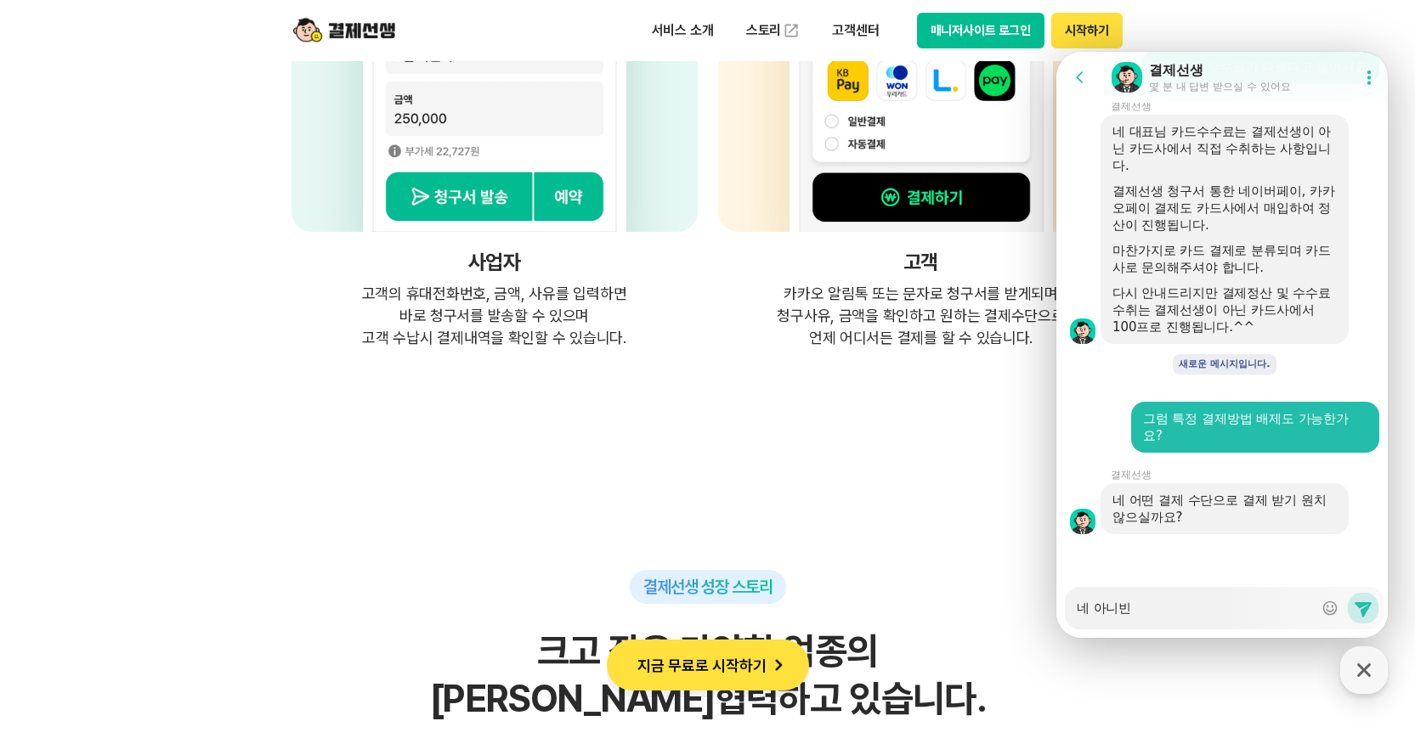
type textarea "x"
type textarea "네 아니"
type textarea "x"
type textarea "네 아"
type textarea "x"
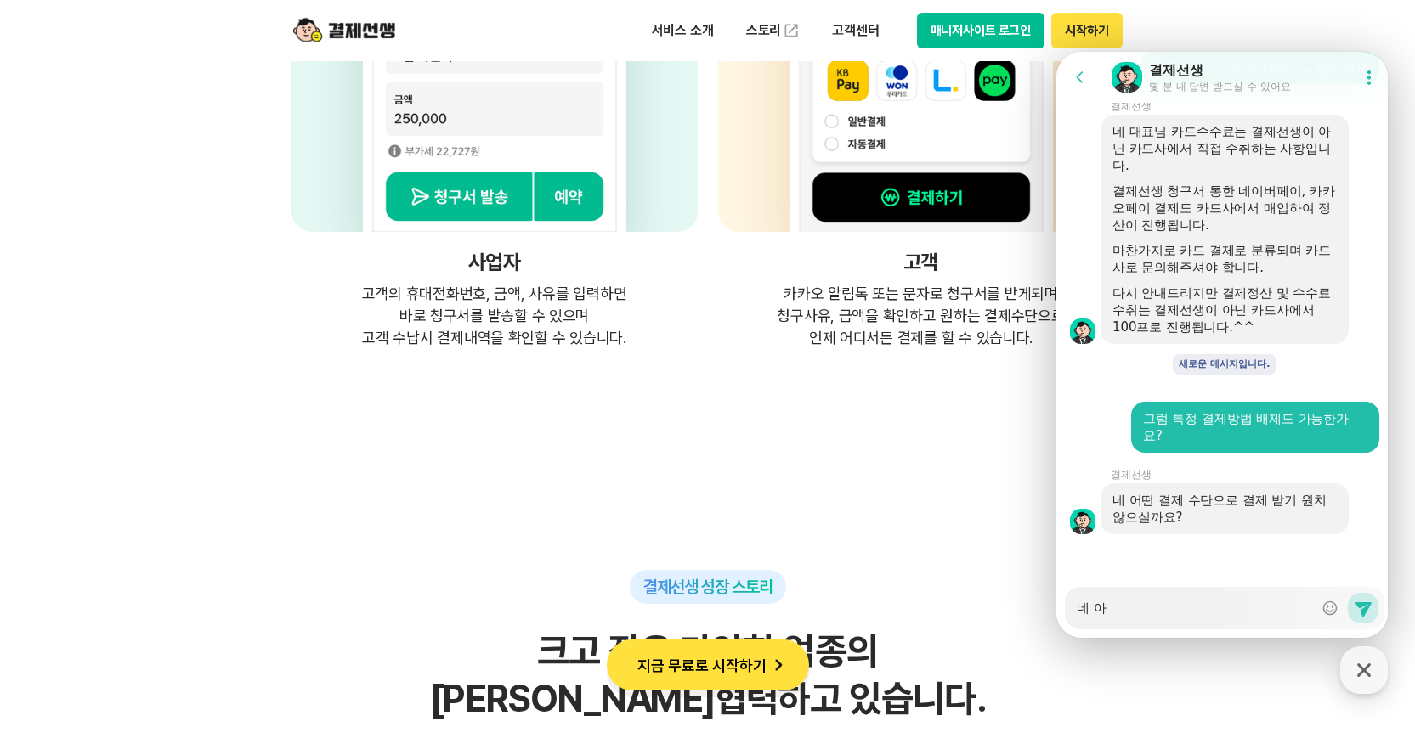
type textarea "네"
type textarea "x"
type textarea "네"
type textarea "x"
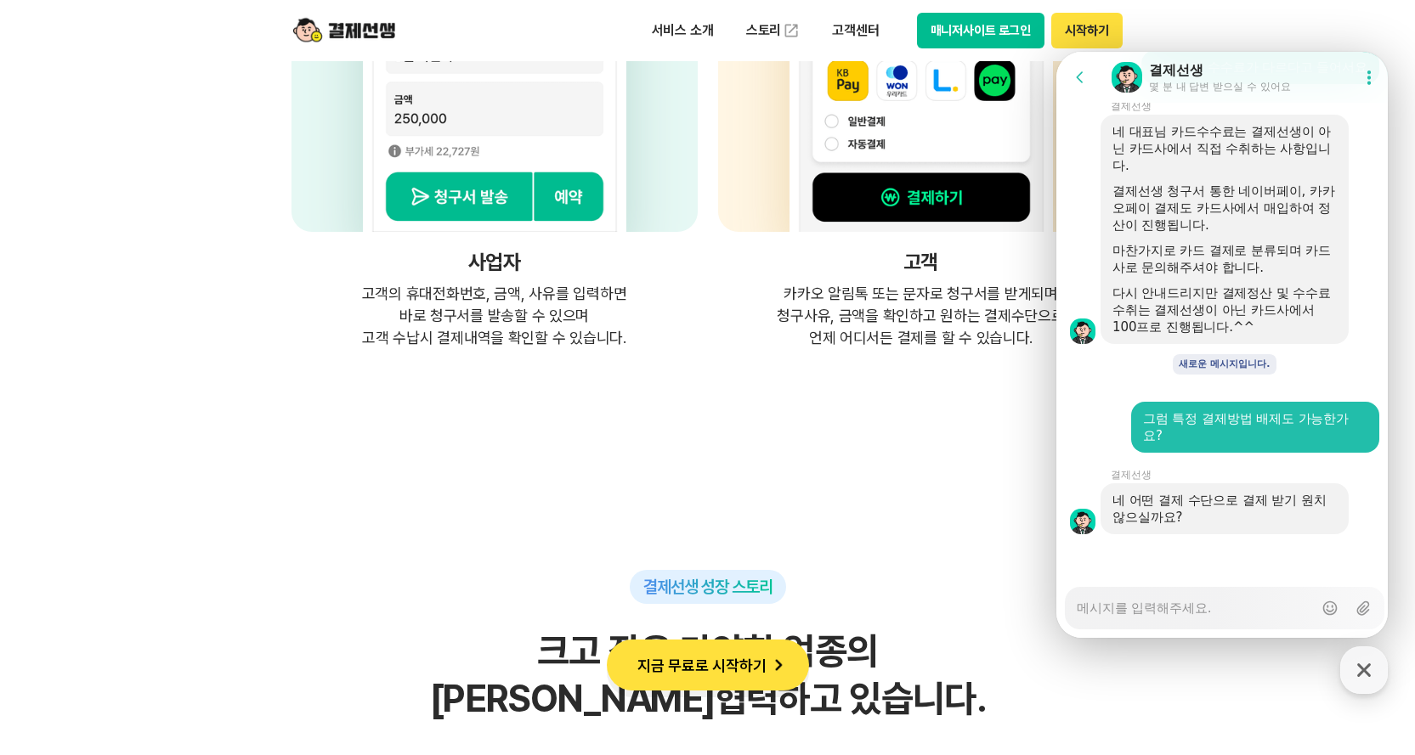
click at [1082, 83] on icon at bounding box center [1079, 77] width 17 height 17
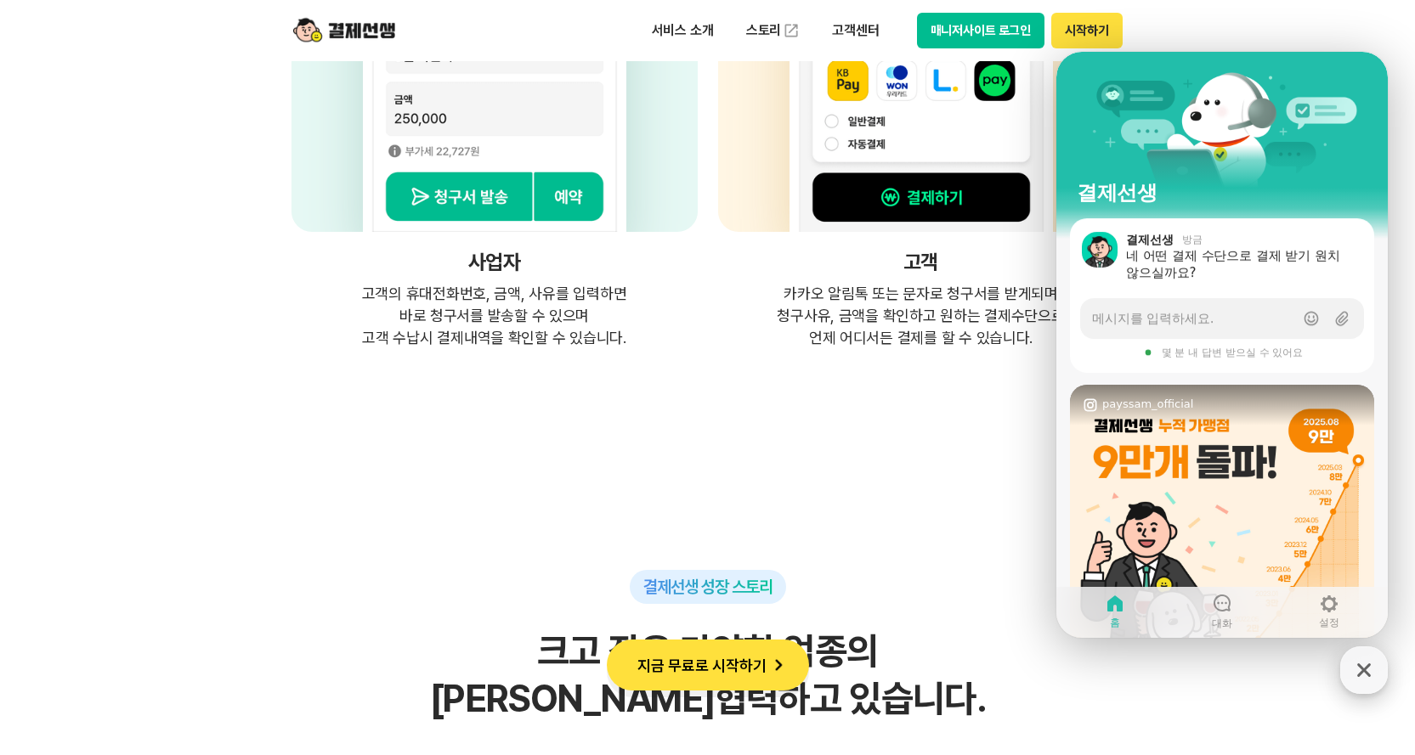
click at [1364, 672] on icon "button" at bounding box center [1363, 670] width 31 height 31
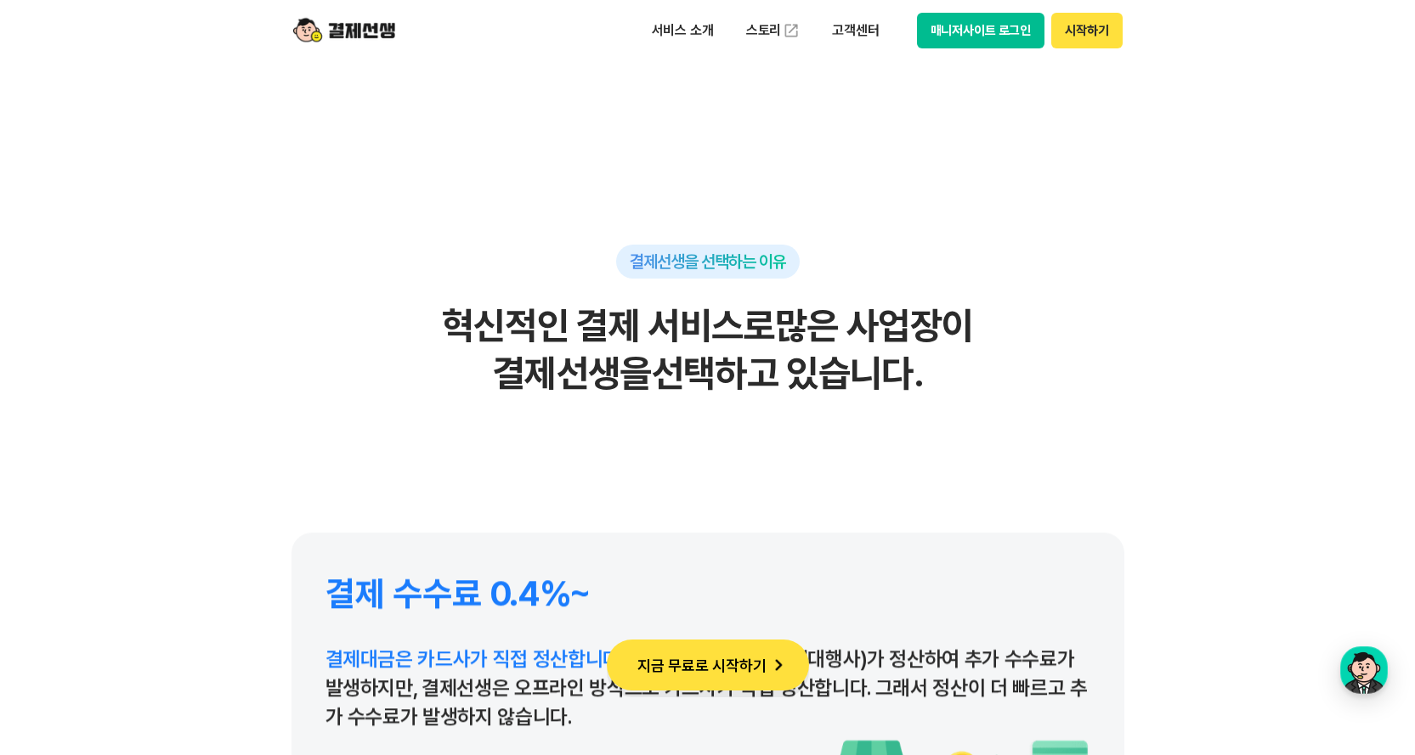
scroll to position [7817, 0]
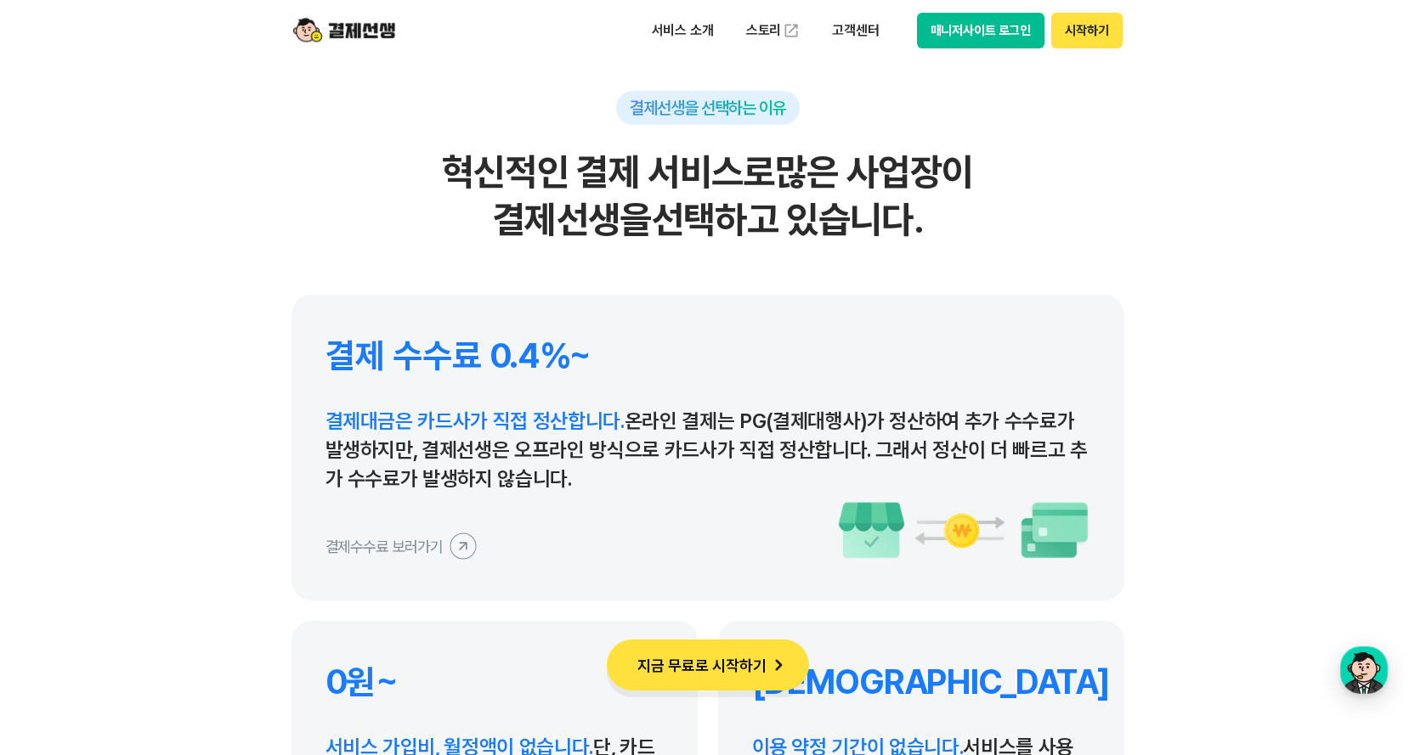
click at [455, 550] on icon at bounding box center [463, 546] width 38 height 38
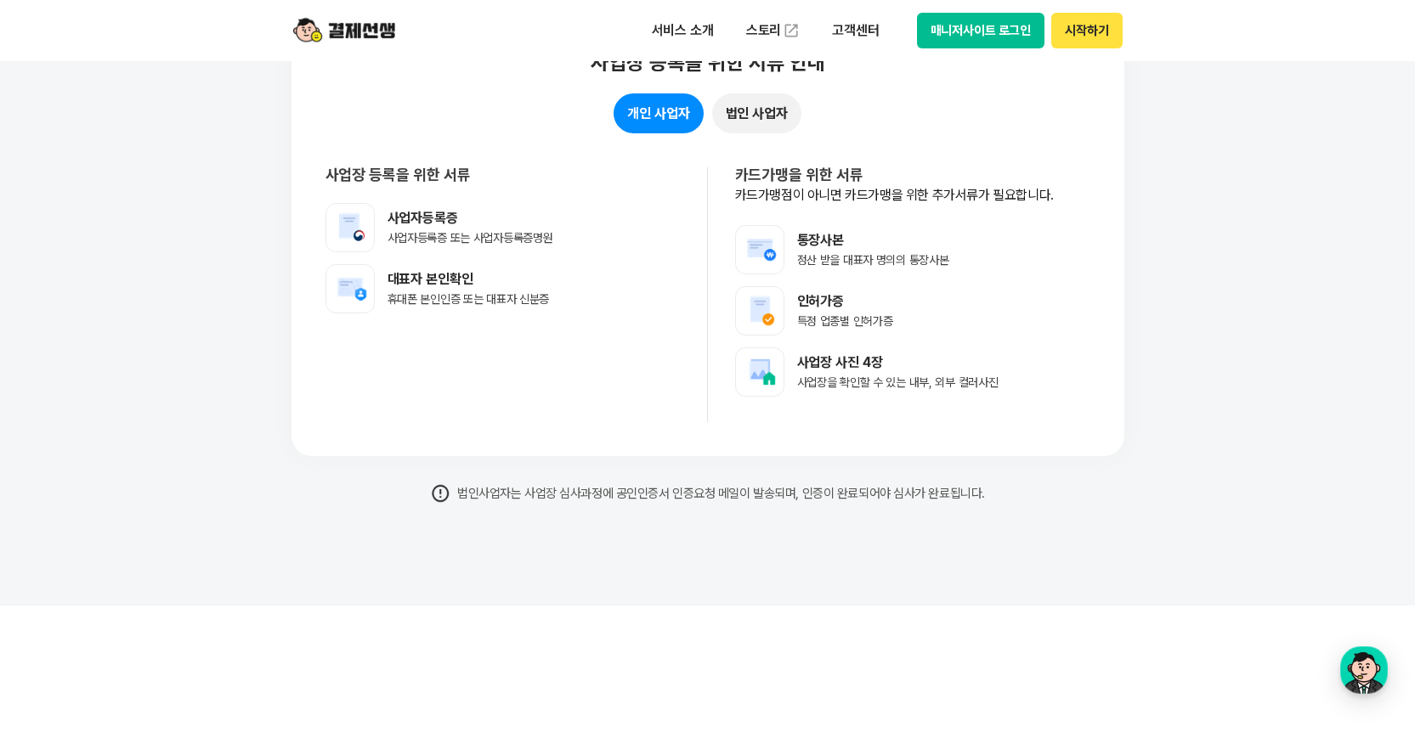
scroll to position [13371, 0]
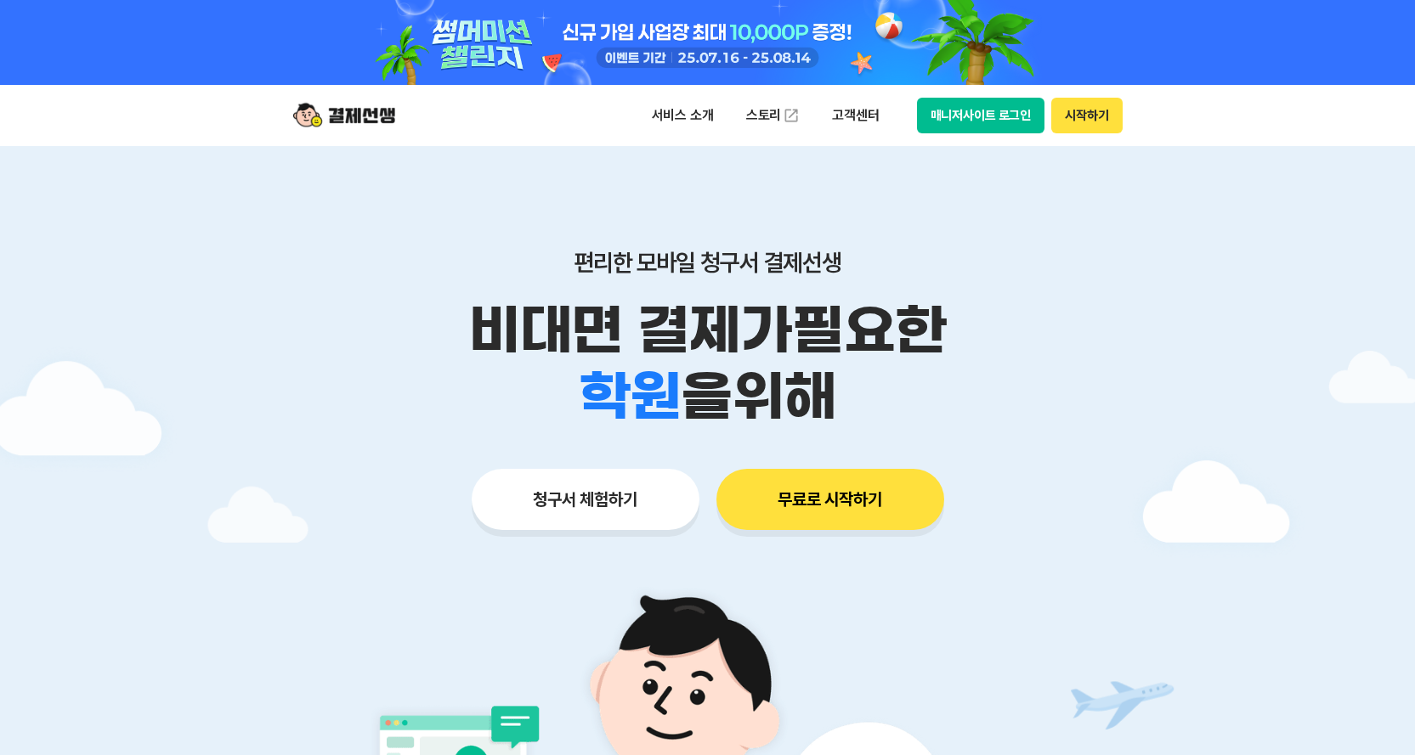
click at [955, 112] on button "매니저사이트 로그인" at bounding box center [981, 116] width 128 height 36
